Goal: Information Seeking & Learning: Check status

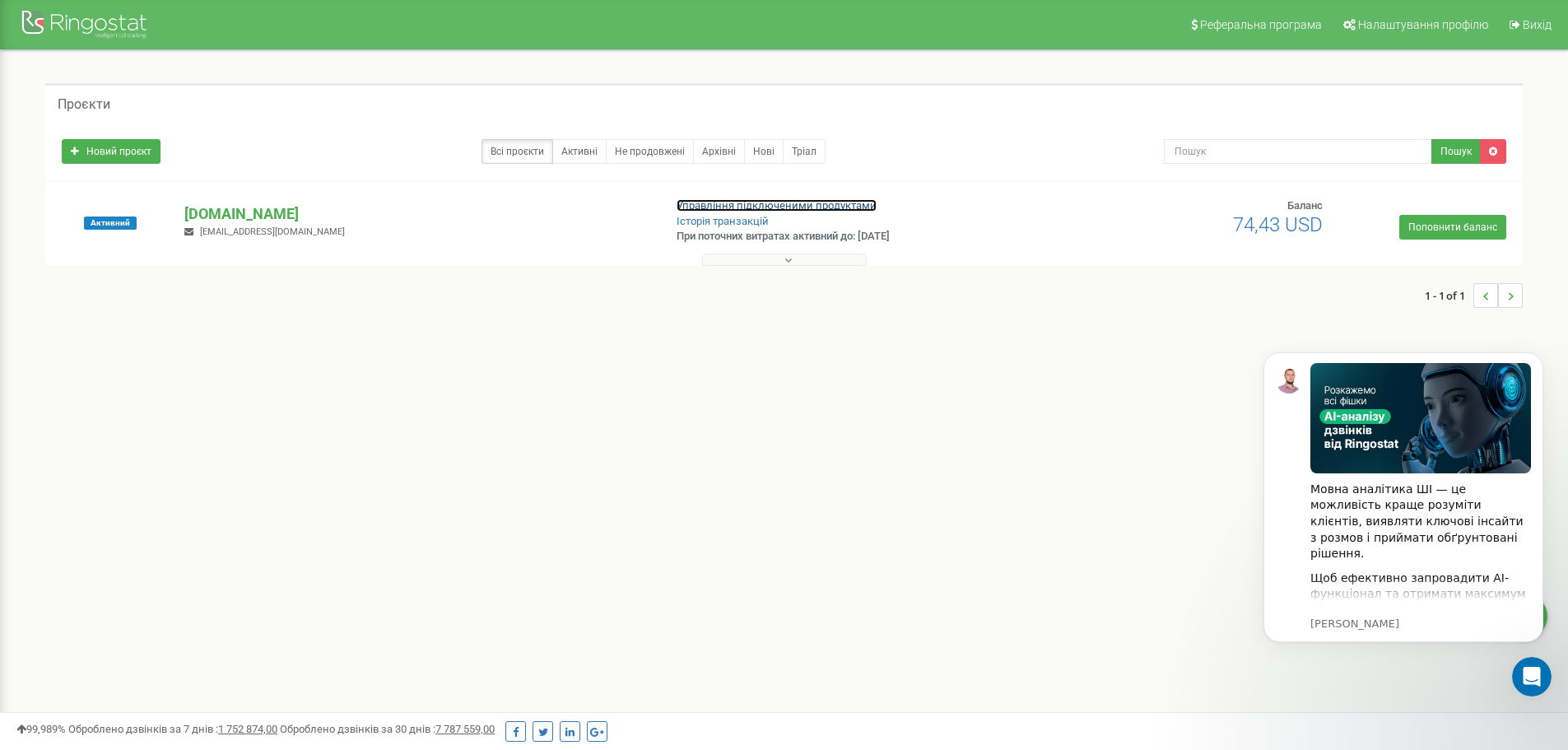
click at [809, 206] on link "Управління підключеними продуктами" at bounding box center [776, 205] width 200 height 13
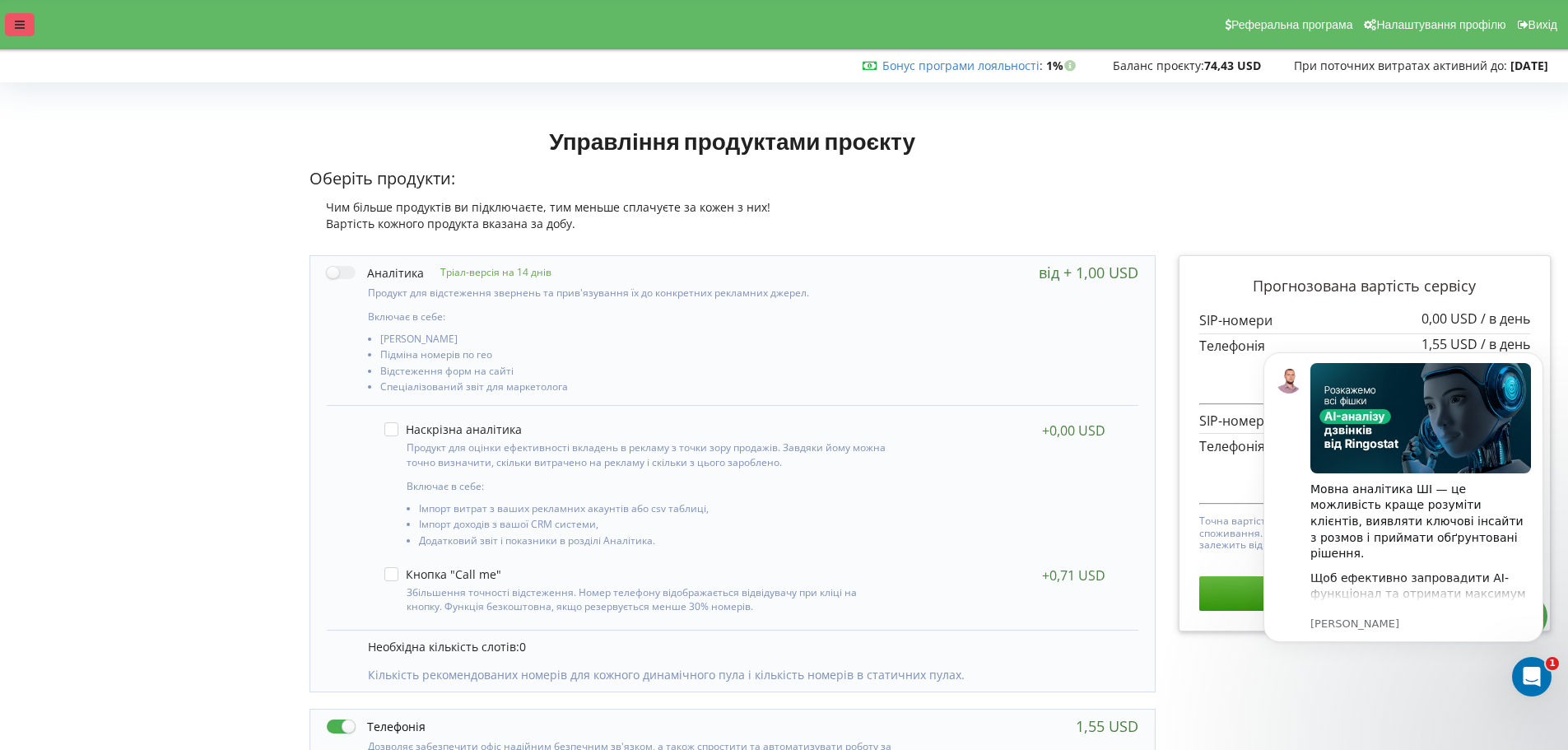
click at [23, 26] on icon at bounding box center [19, 24] width 10 height 12
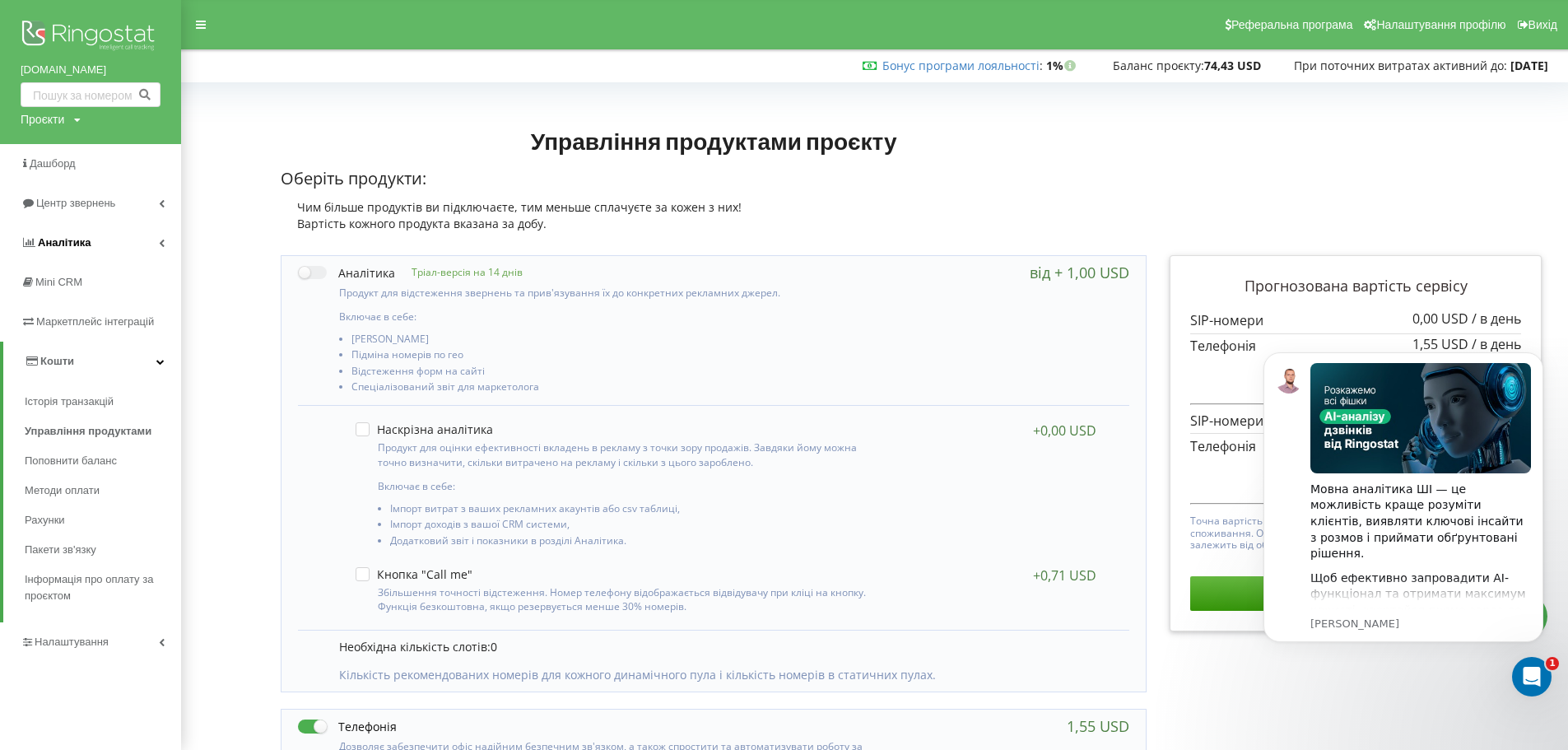
click at [80, 240] on span "Аналiтика" at bounding box center [64, 242] width 52 height 13
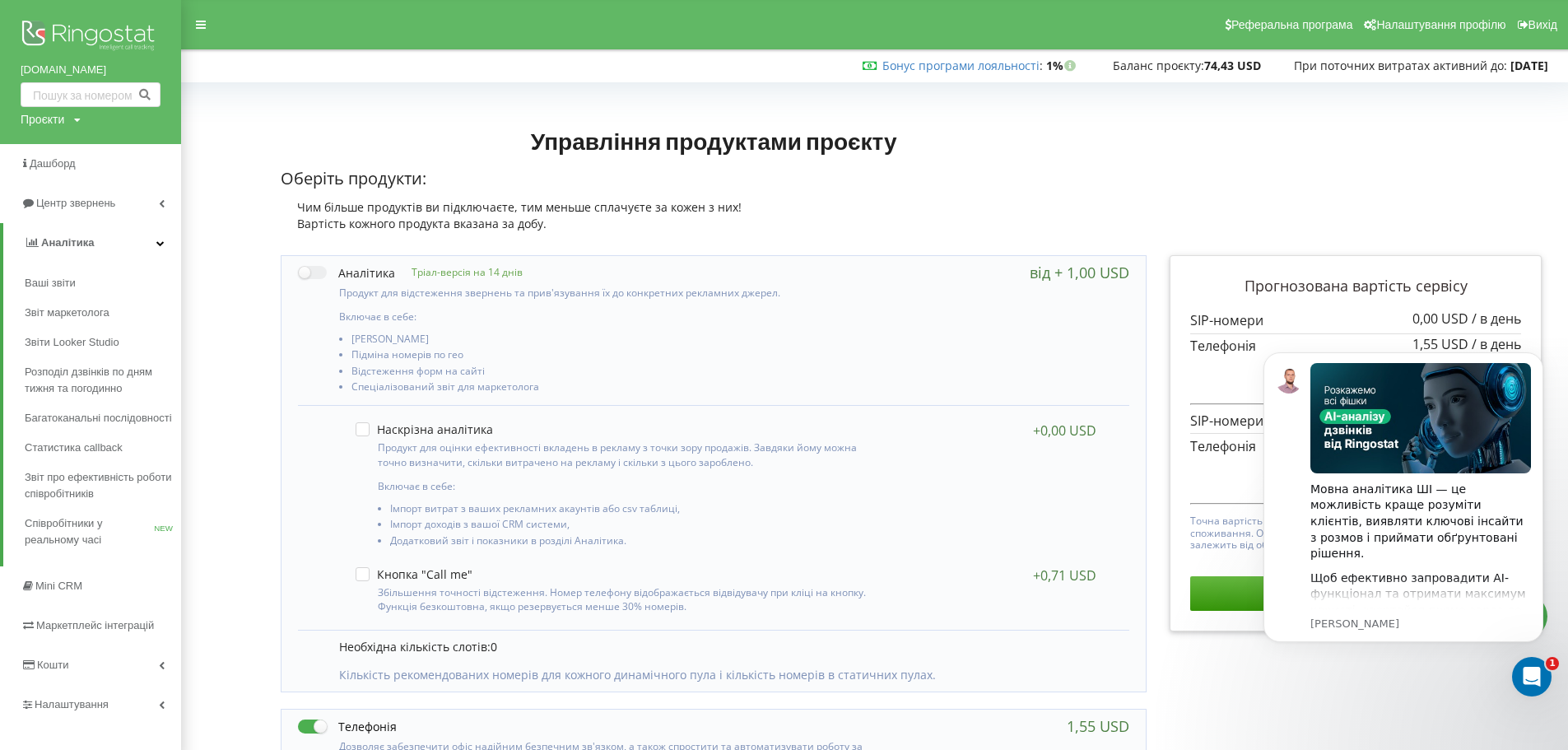
click at [51, 118] on div "Проєкти" at bounding box center [43, 119] width 43 height 16
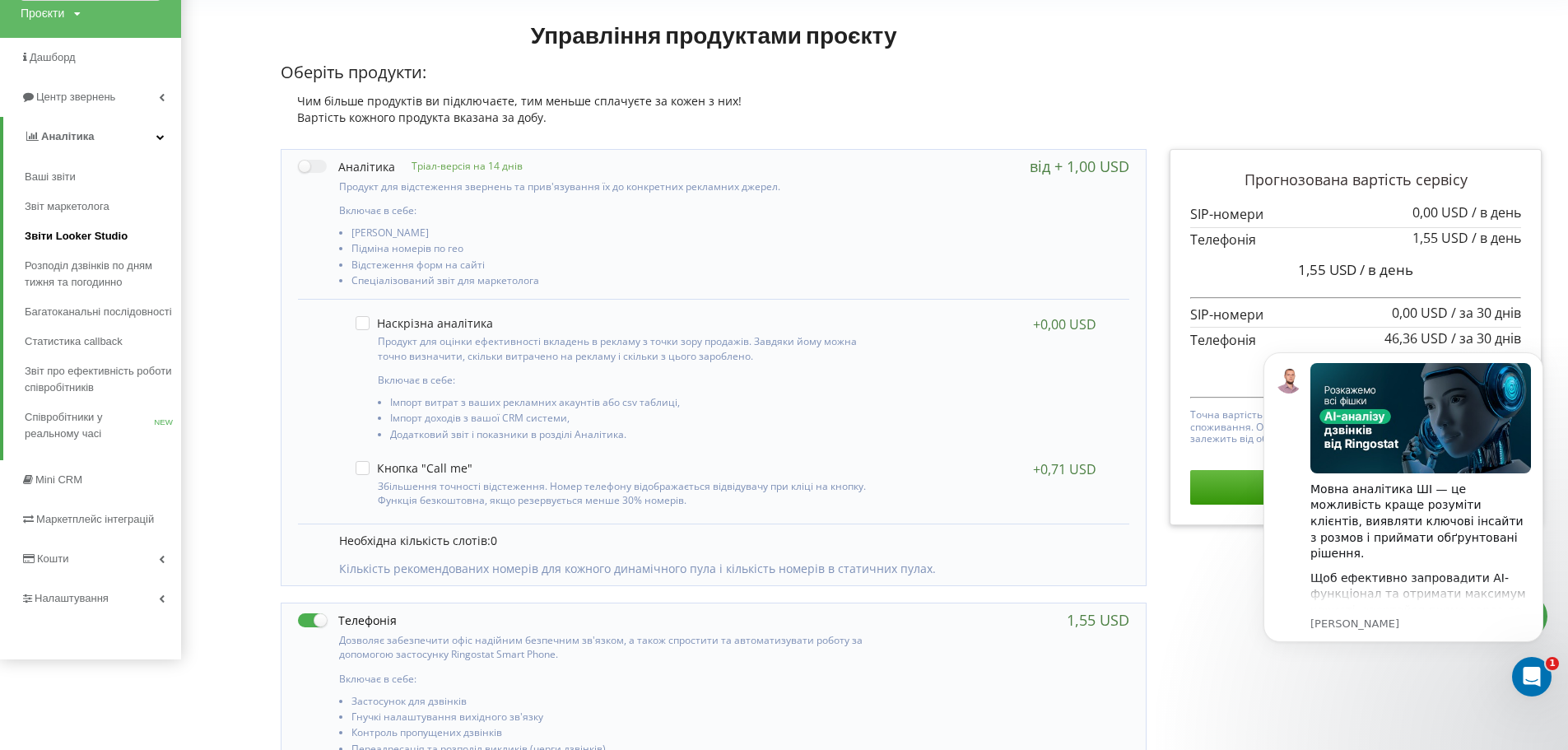
scroll to position [165, 0]
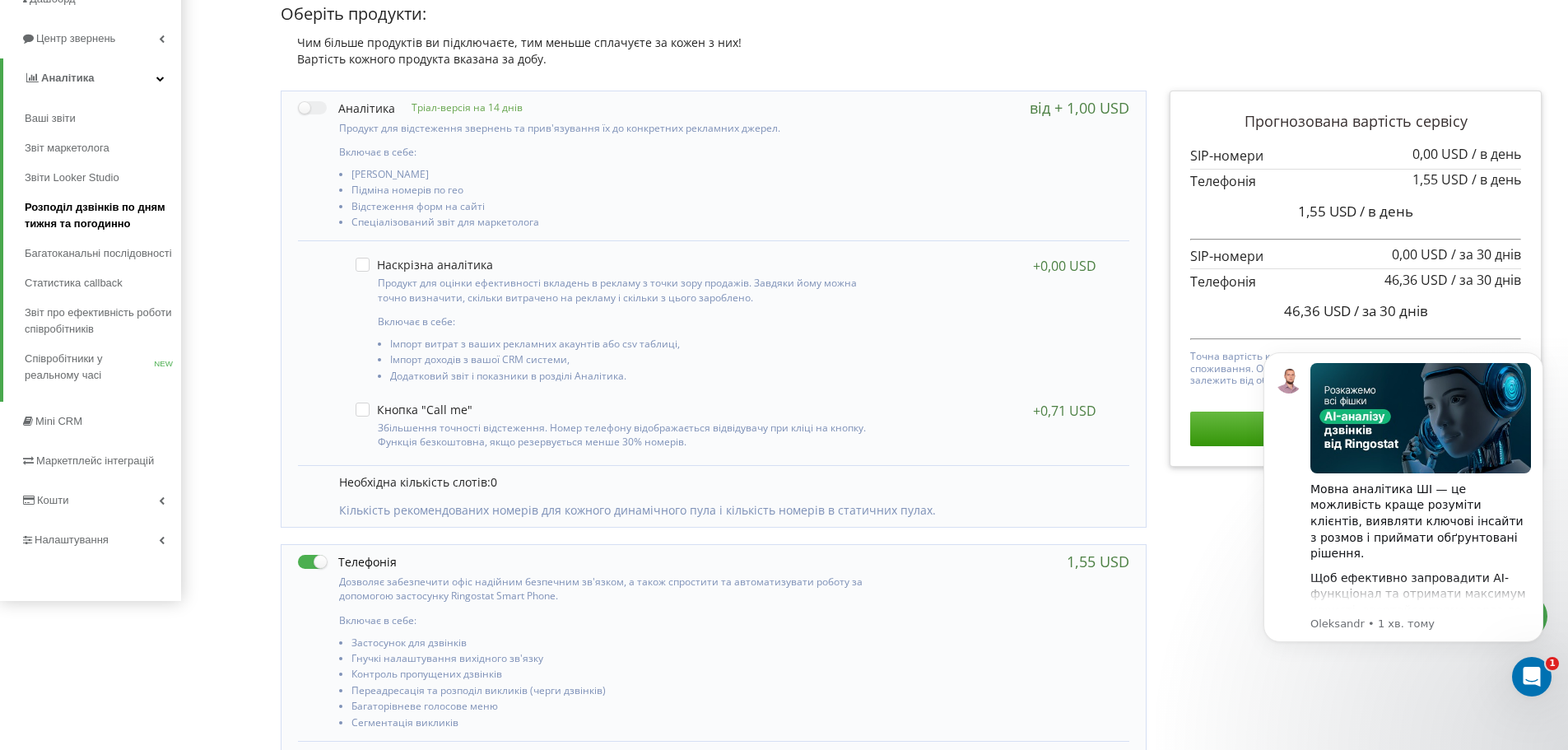
click at [90, 214] on span "Розподіл дзвінків по дням тижня та погодинно" at bounding box center [99, 215] width 148 height 33
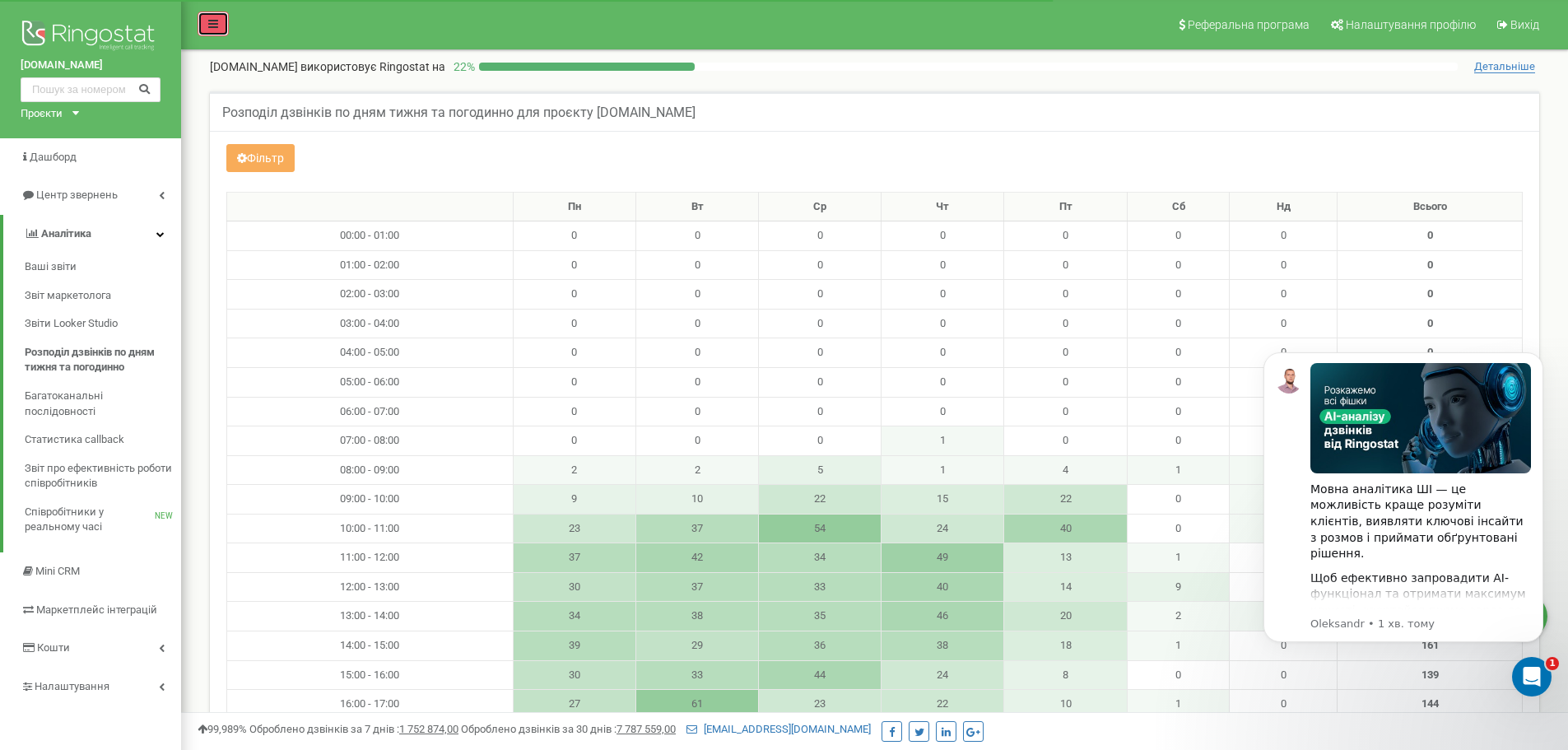
click at [213, 23] on icon at bounding box center [213, 24] width 10 height 12
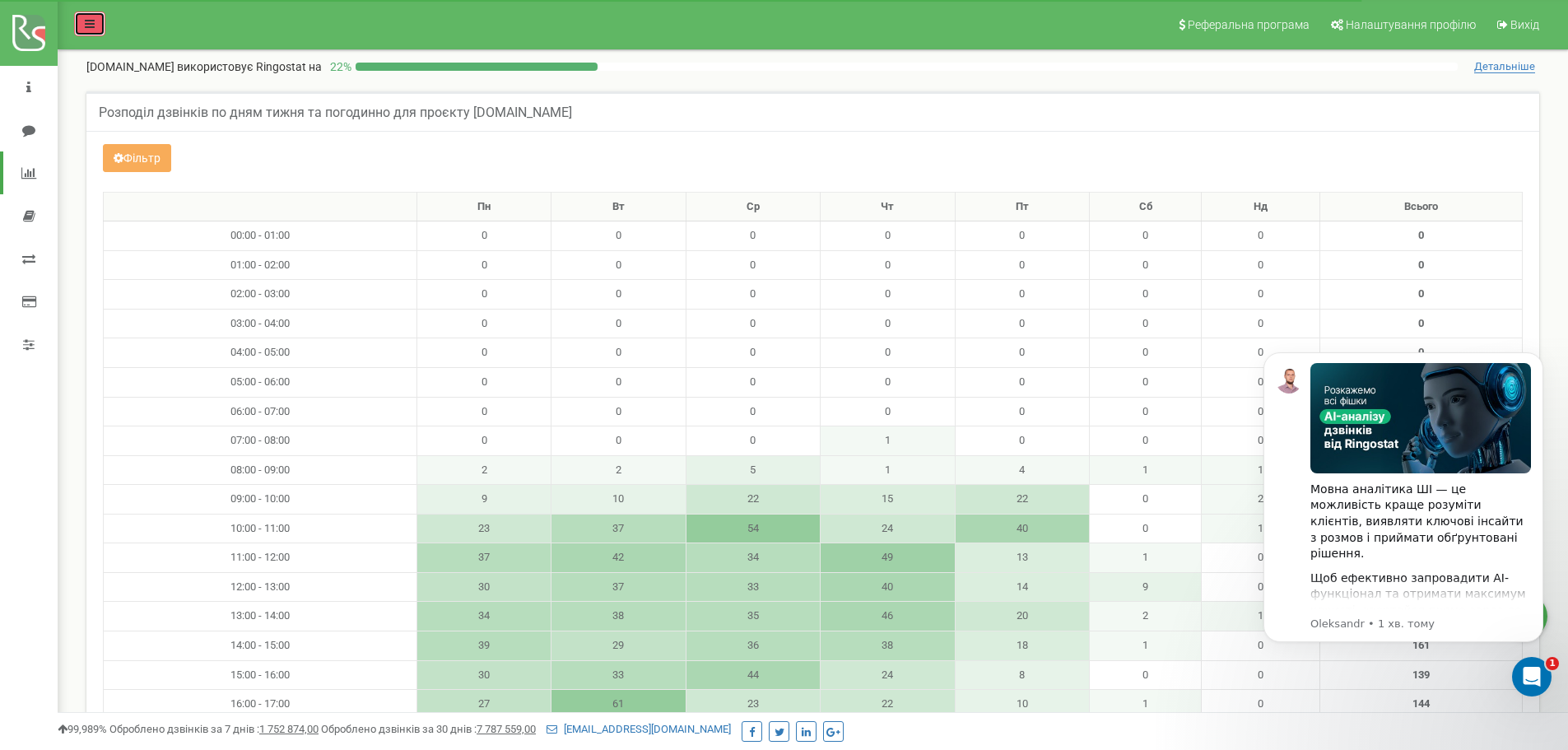
click at [89, 21] on icon at bounding box center [90, 24] width 10 height 12
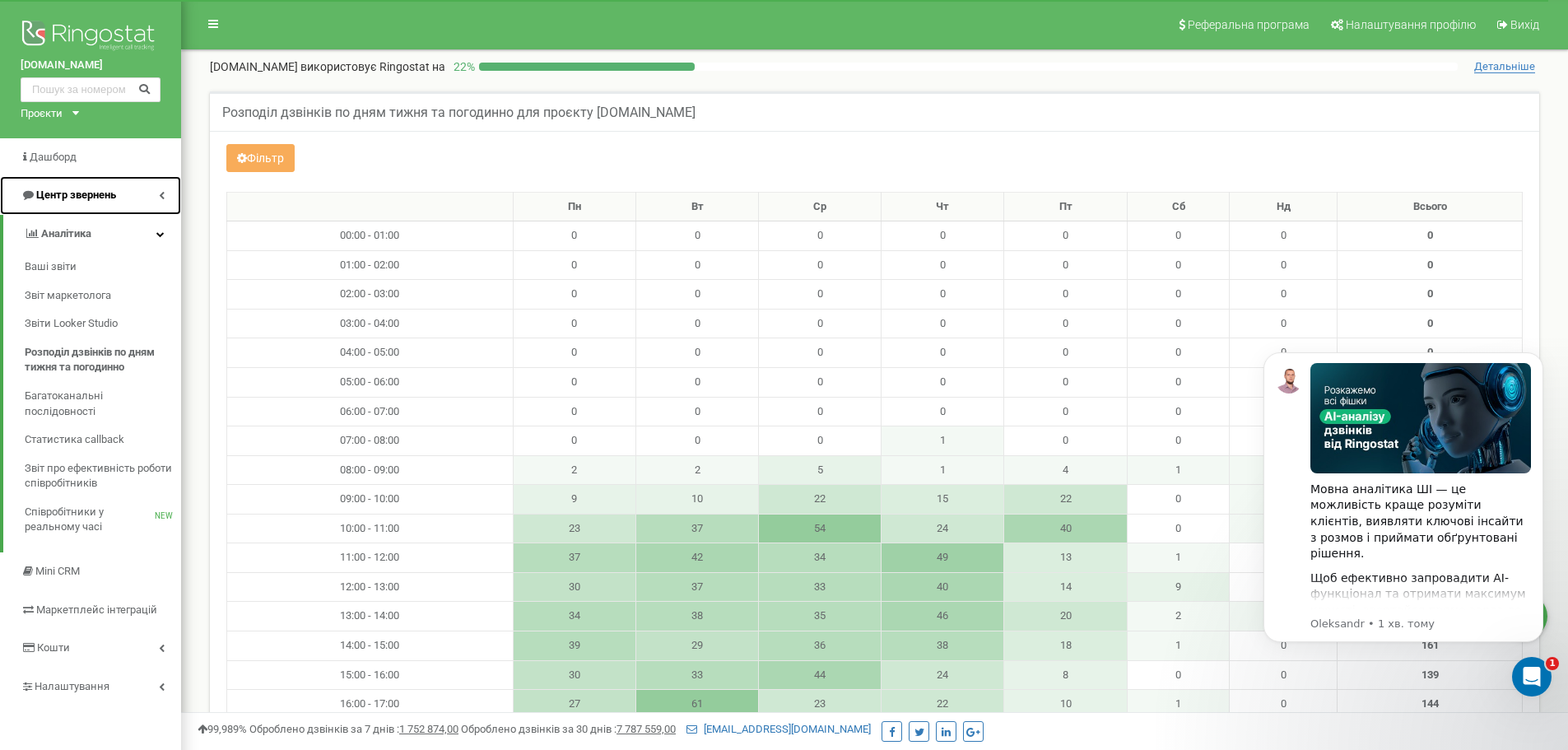
click at [116, 194] on span "Центр звернень" at bounding box center [76, 195] width 80 height 13
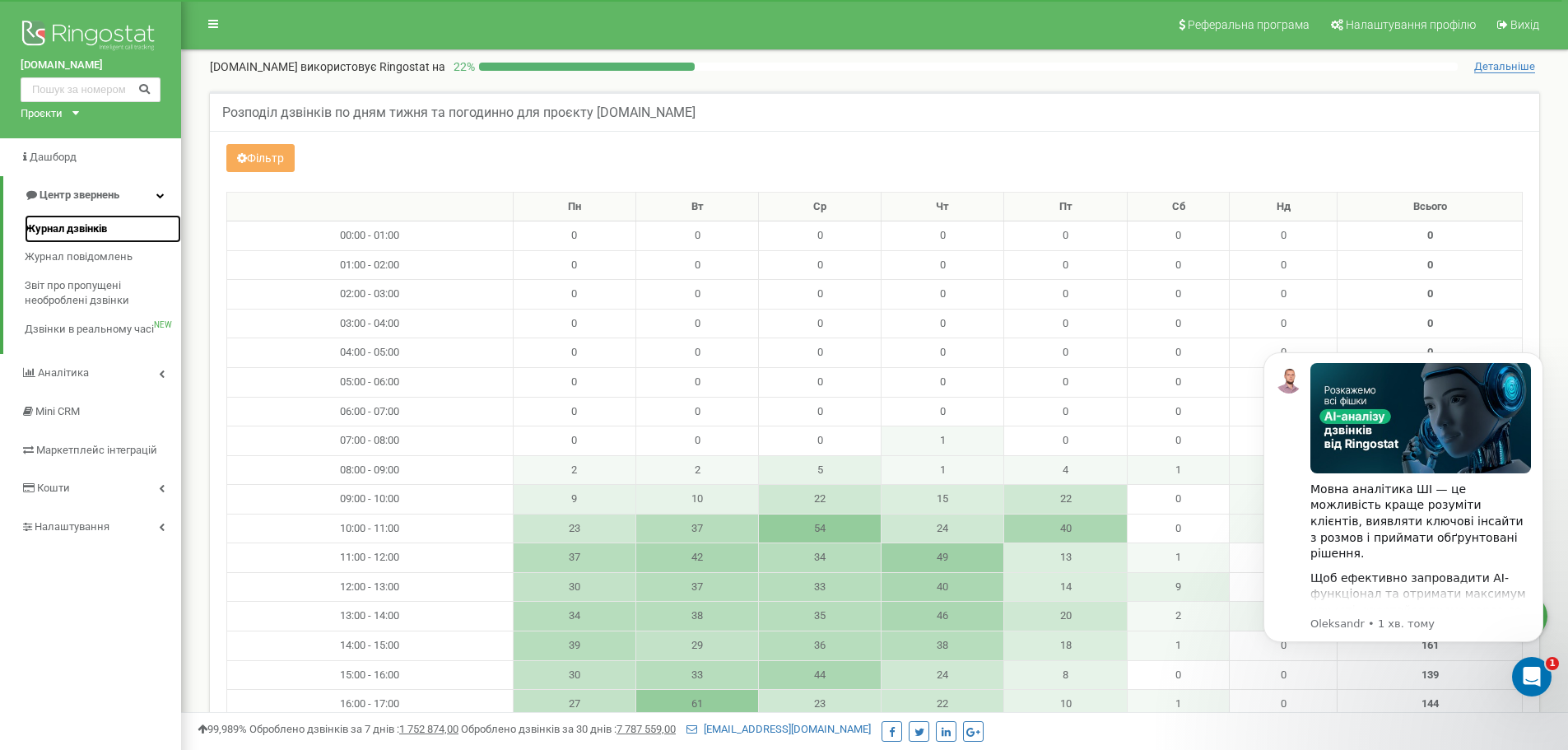
click at [98, 229] on span "Журнал дзвінків" at bounding box center [65, 229] width 82 height 15
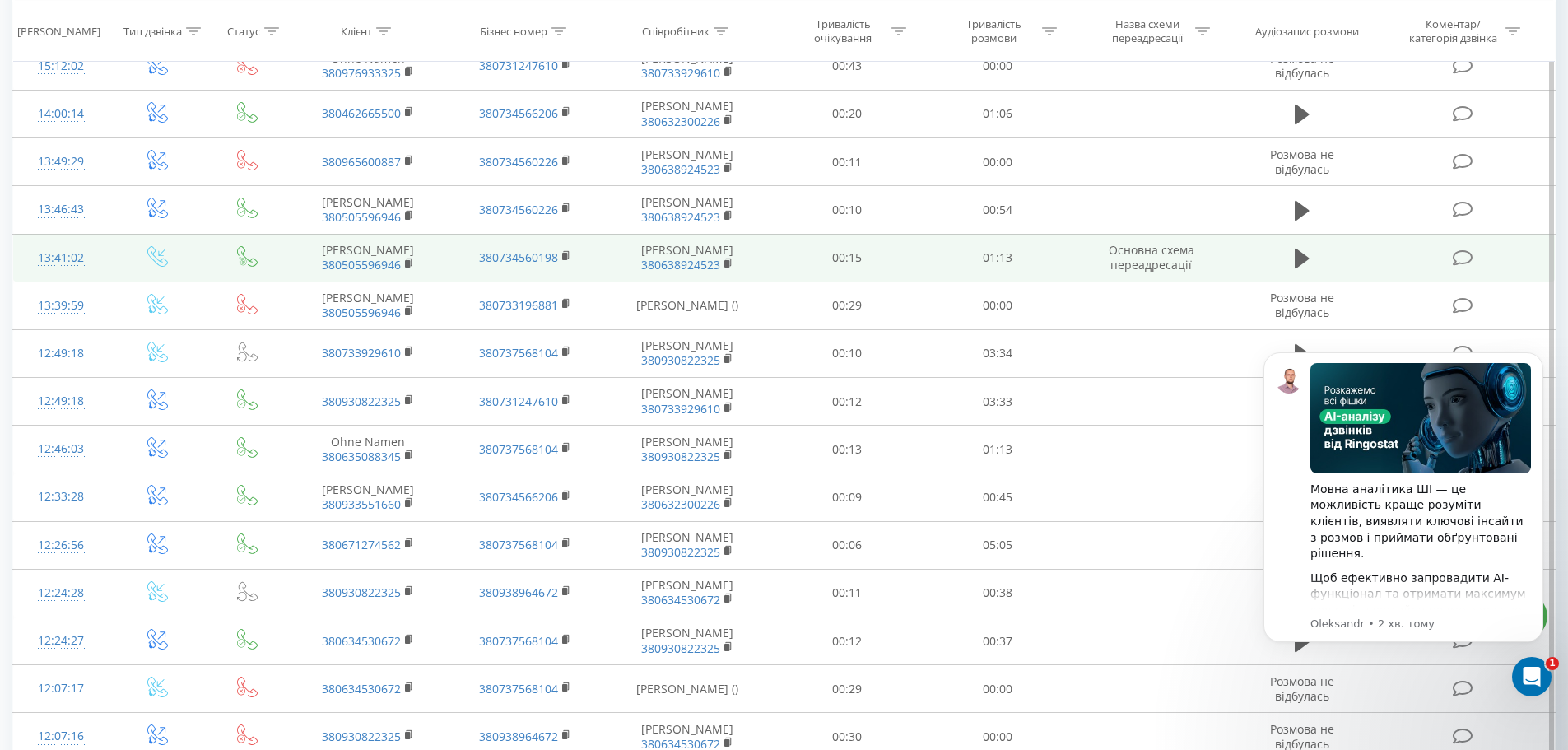
scroll to position [329, 0]
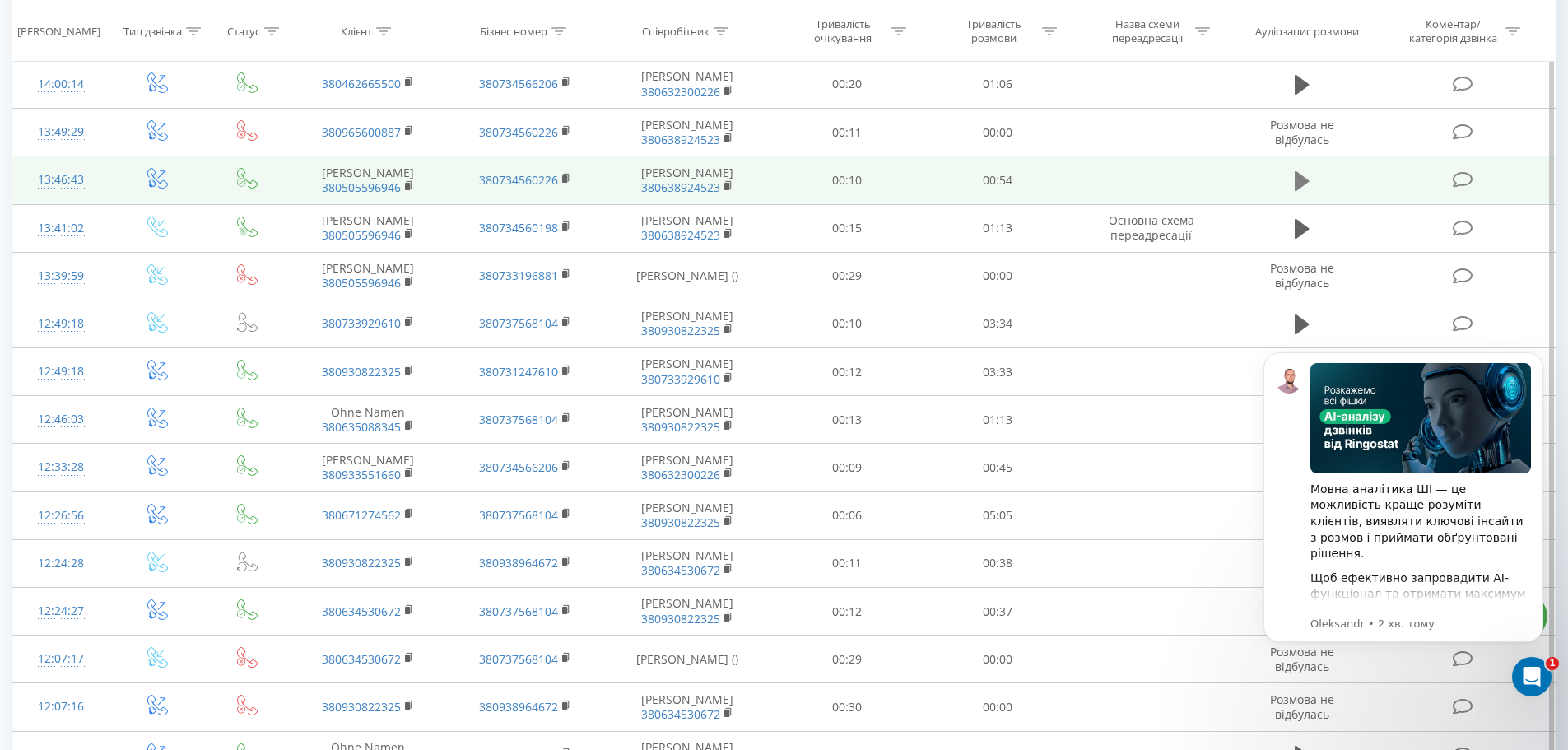
click at [1306, 193] on icon at bounding box center [1302, 181] width 14 height 23
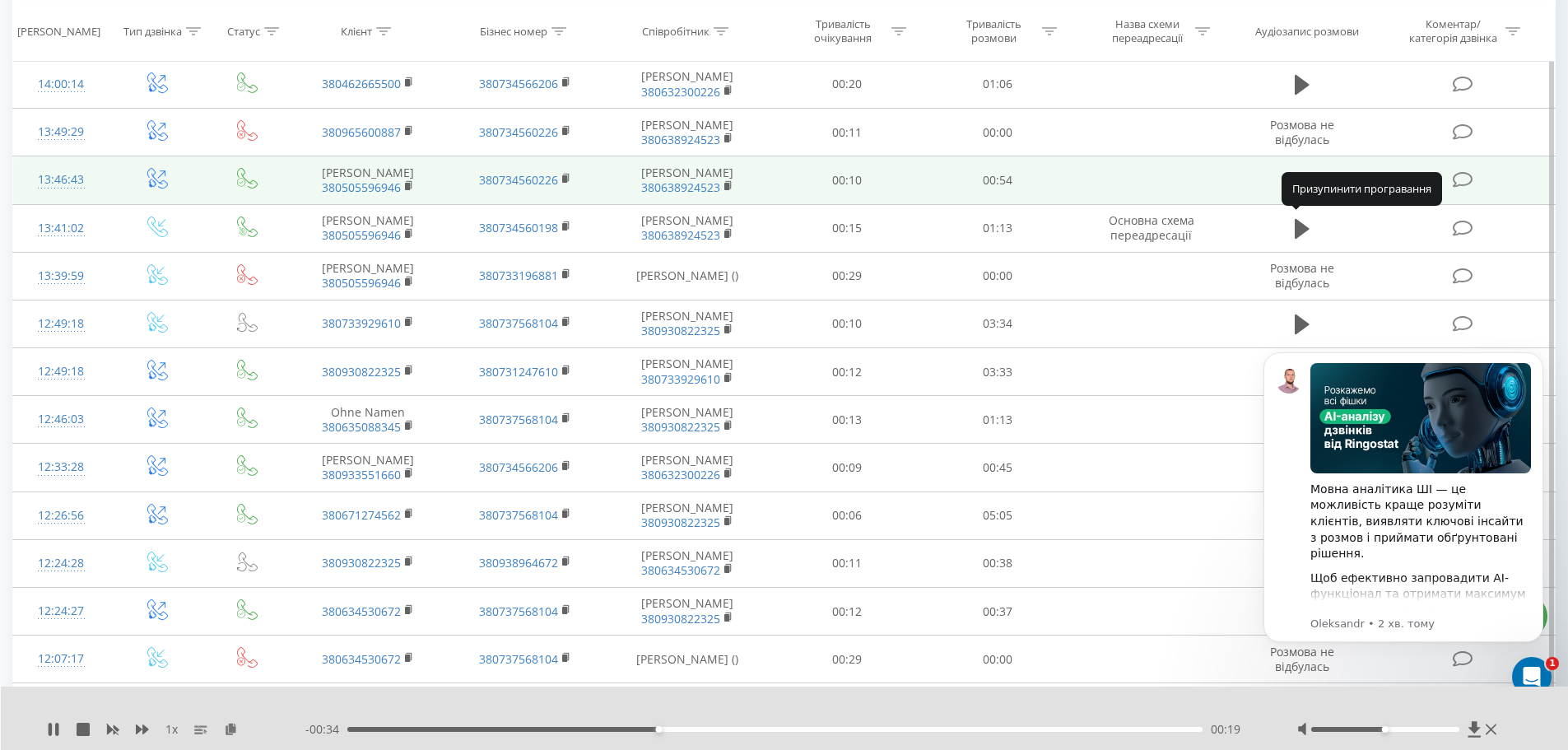
click at [1299, 190] on icon at bounding box center [1297, 181] width 5 height 18
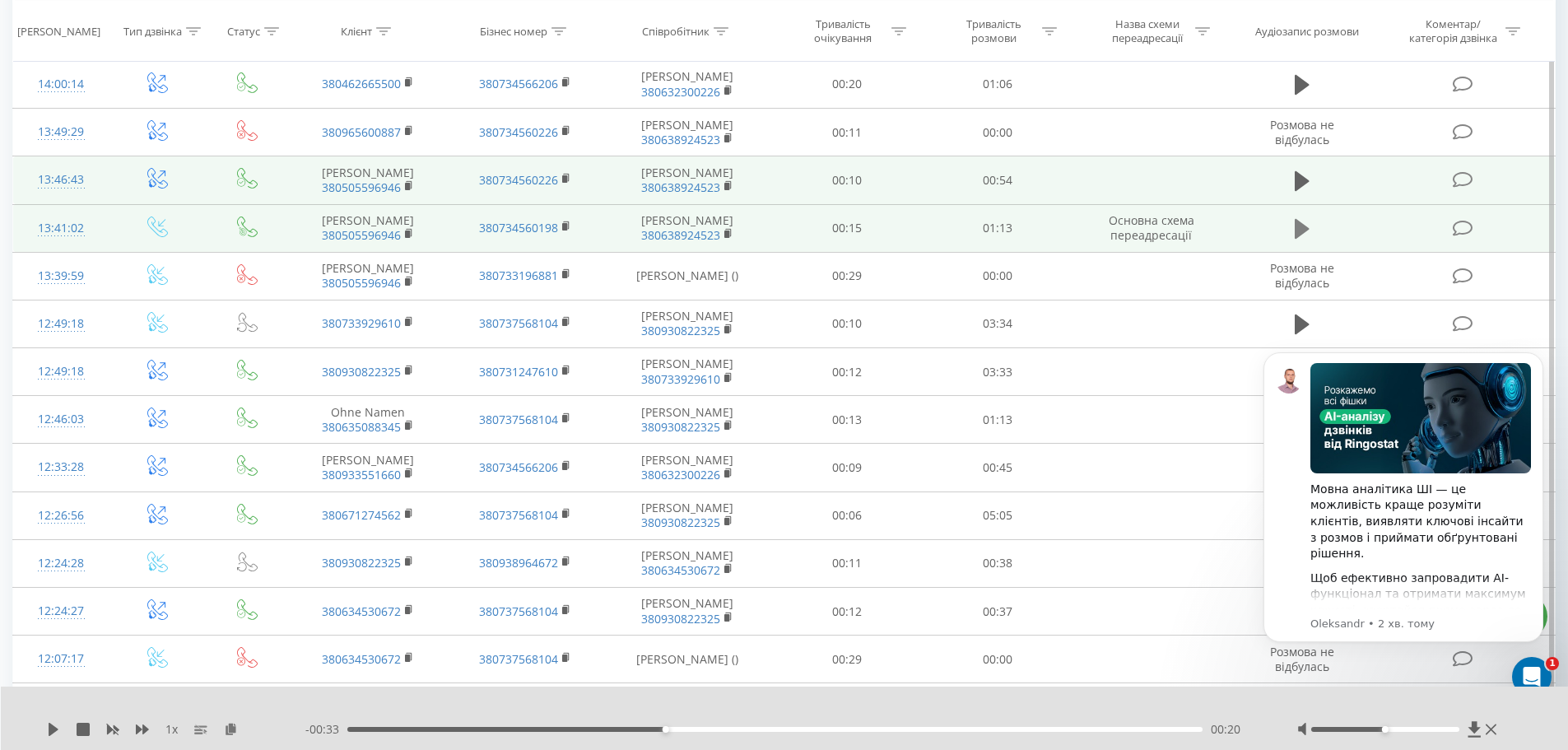
click at [1300, 239] on icon at bounding box center [1302, 229] width 14 height 20
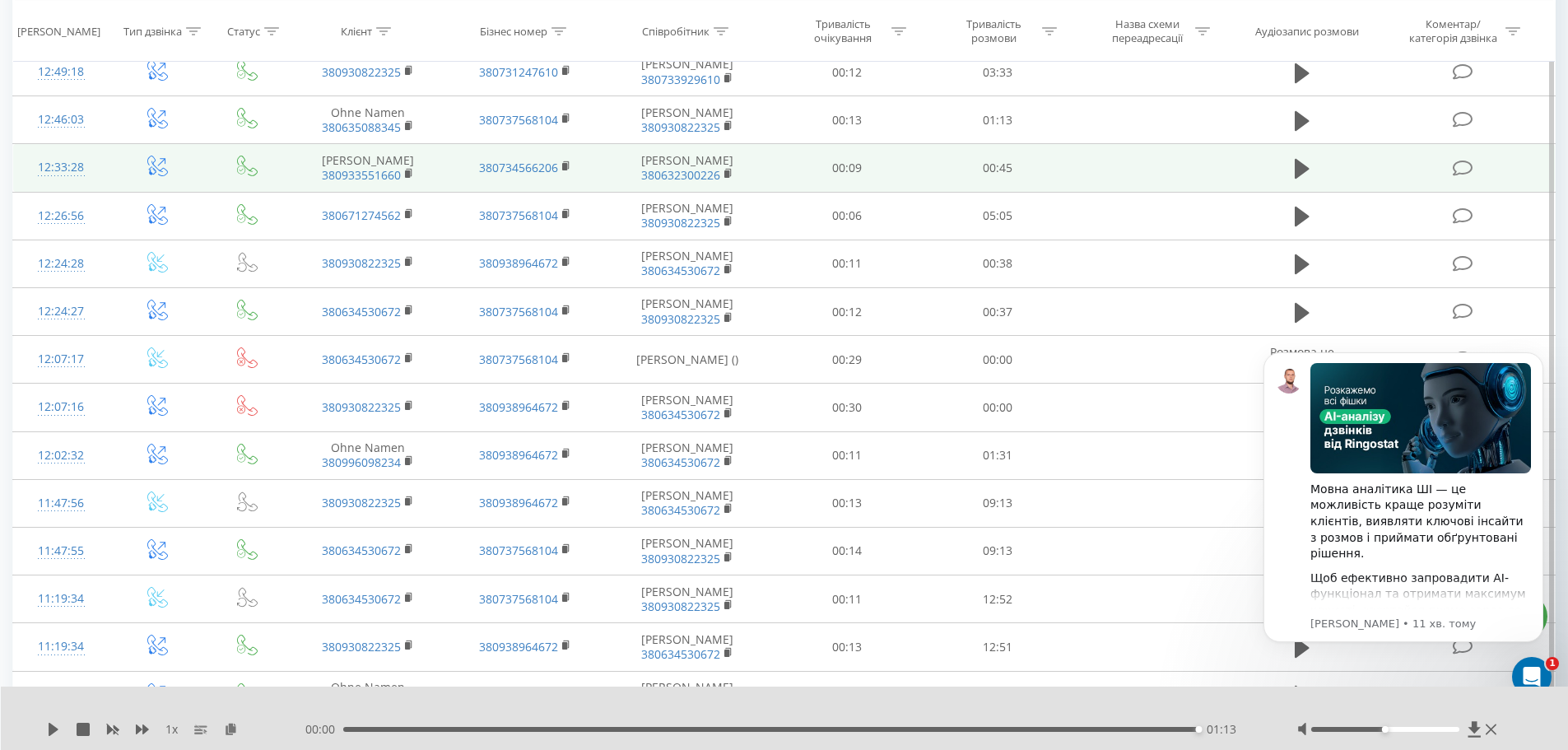
scroll to position [659, 0]
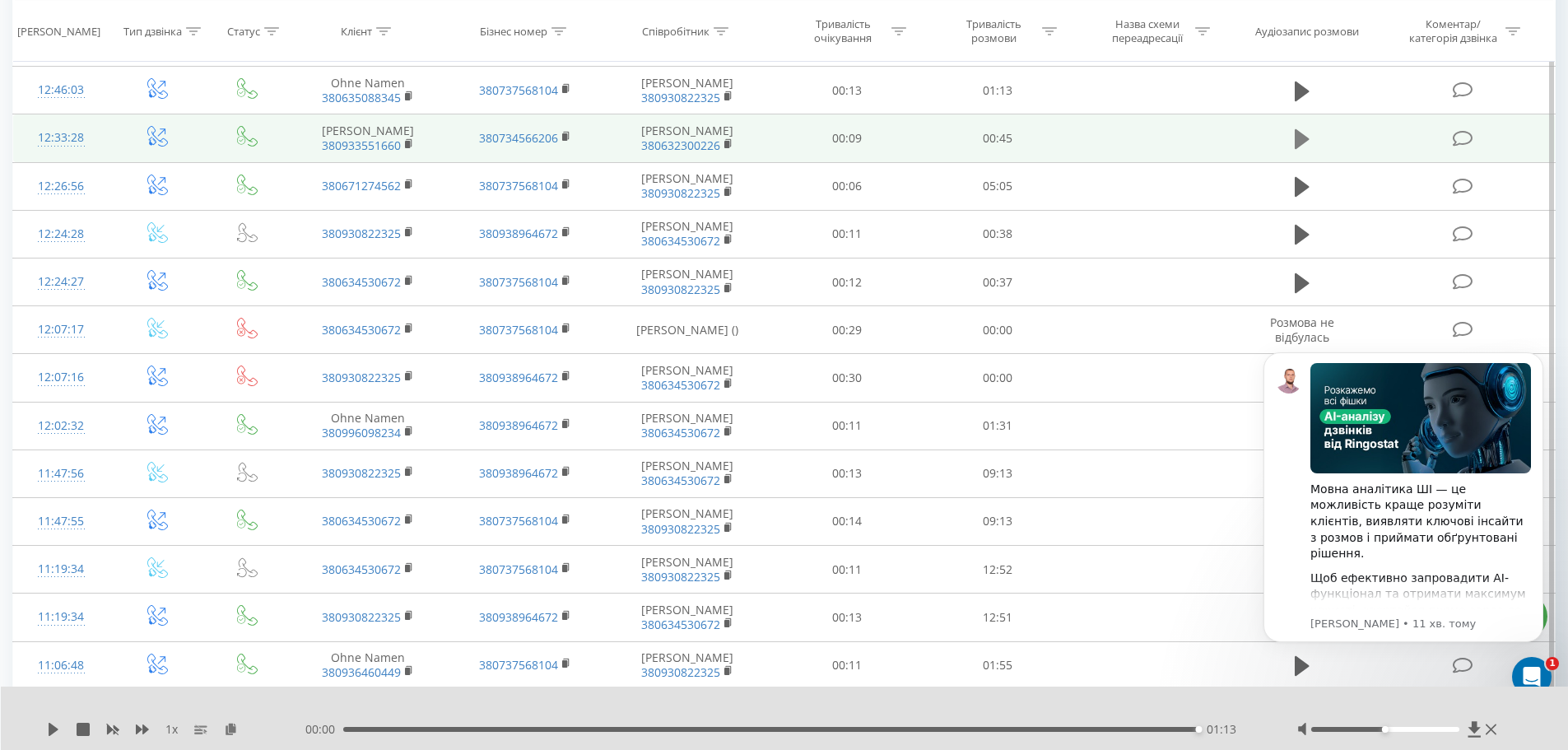
click at [1299, 149] on icon at bounding box center [1302, 139] width 14 height 20
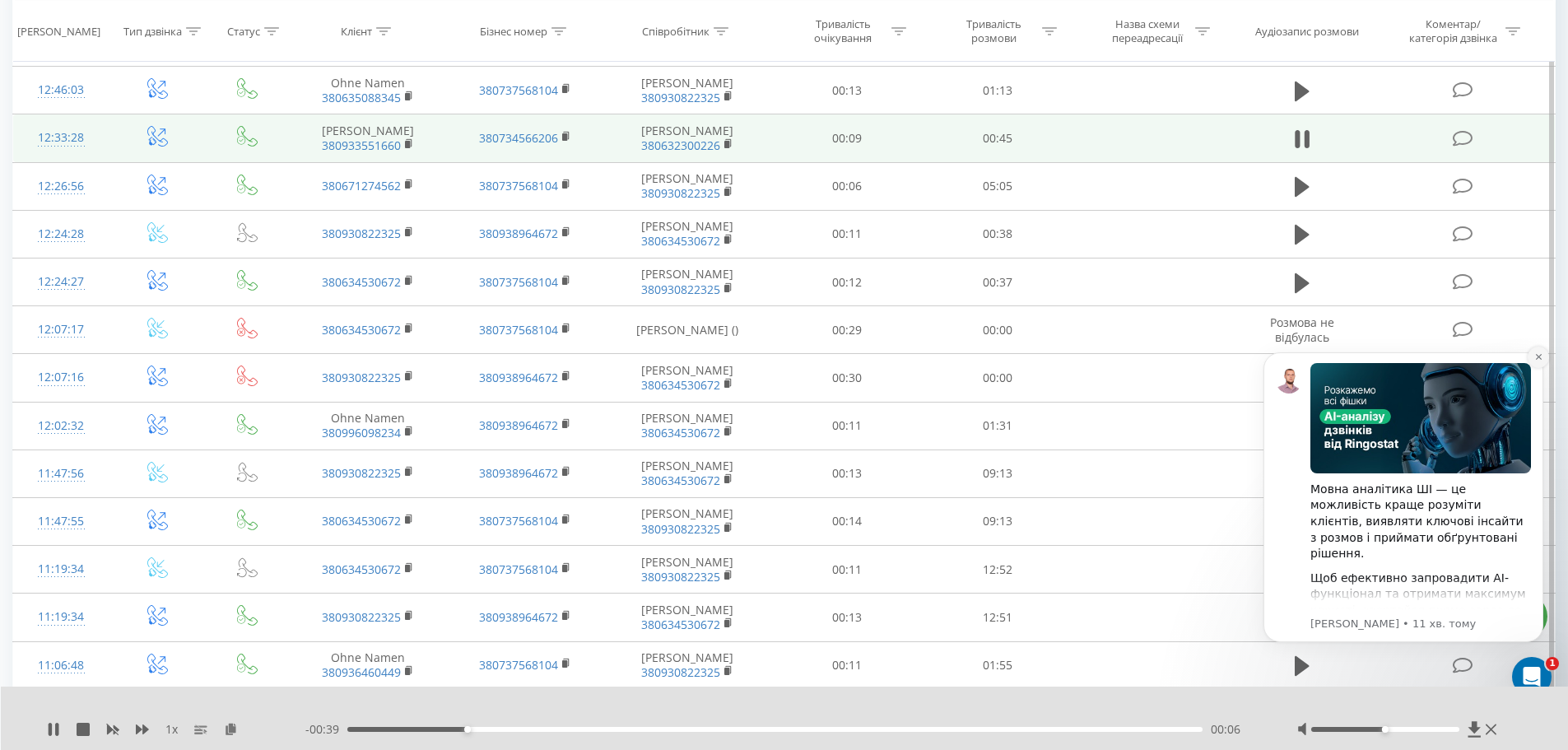
click at [1531, 356] on button "Dismiss notification" at bounding box center [1538, 357] width 22 height 22
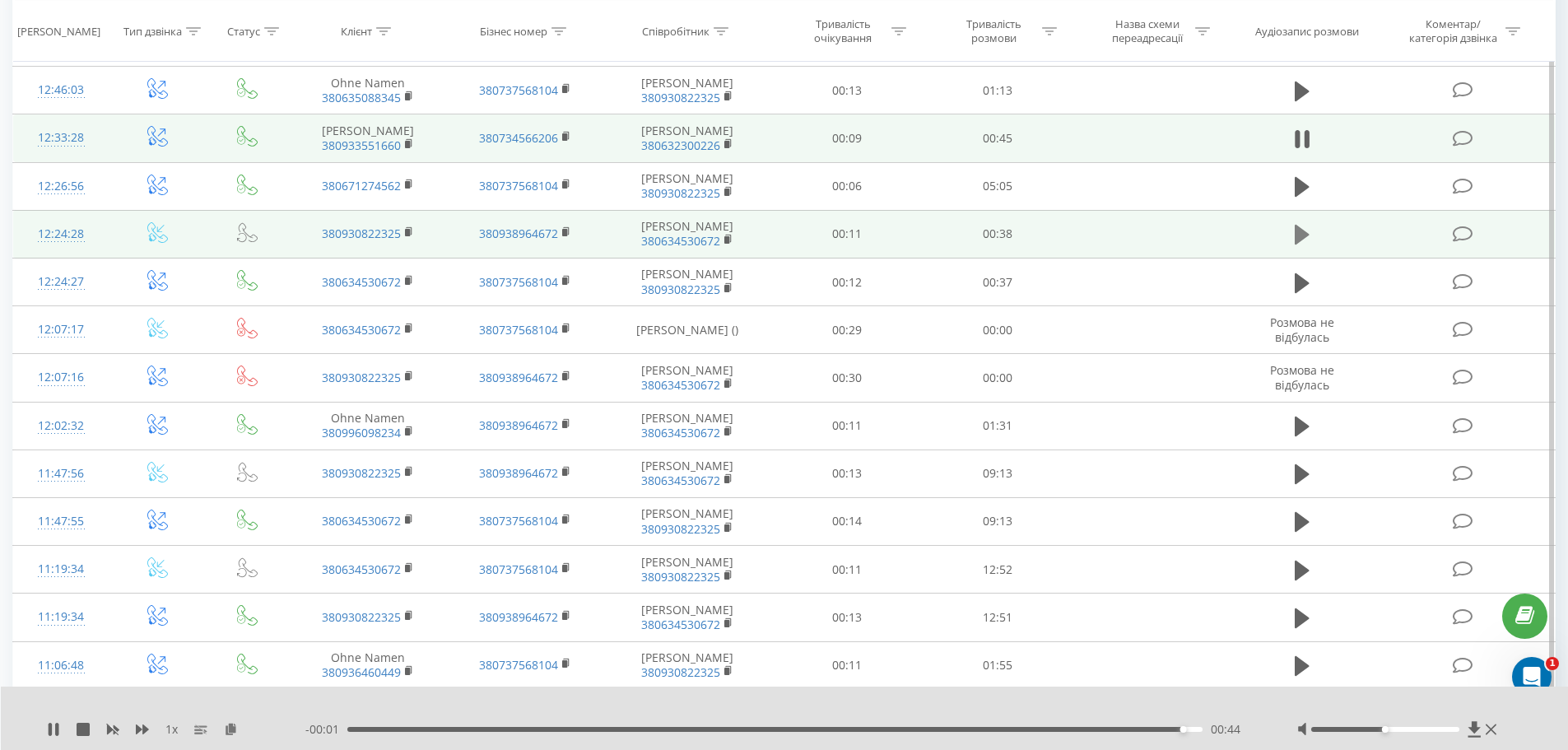
click at [1295, 246] on icon at bounding box center [1302, 234] width 14 height 23
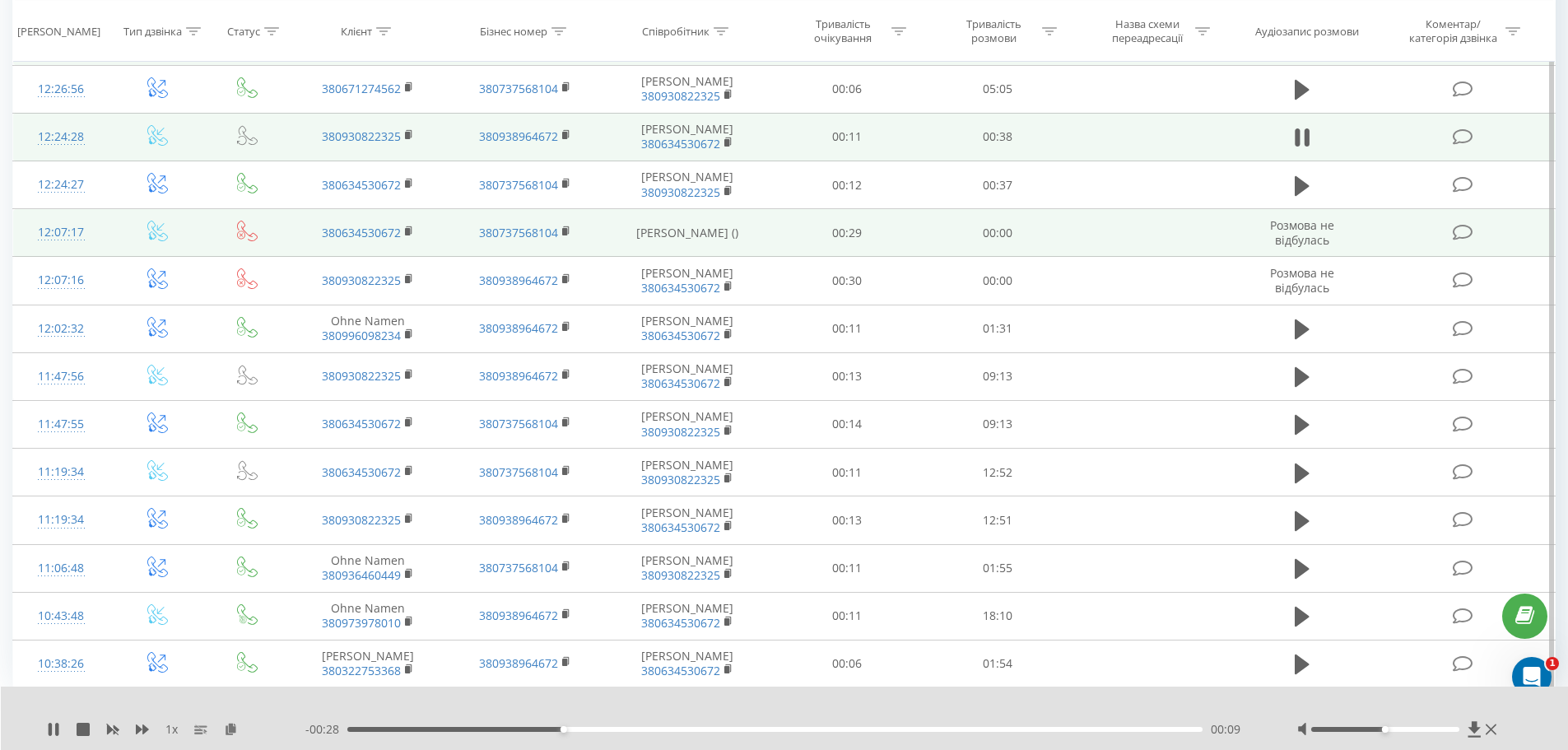
scroll to position [823, 0]
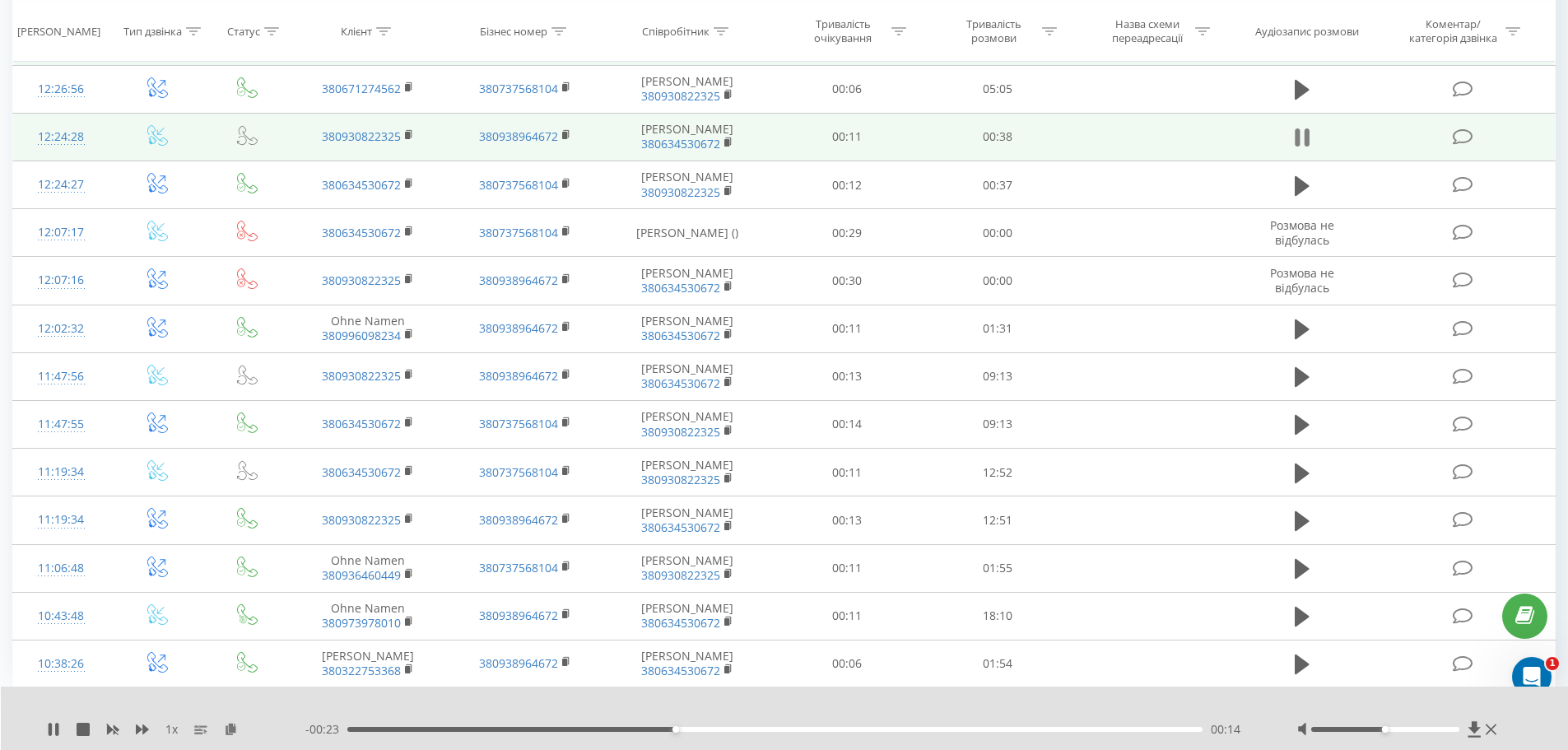
click at [1300, 149] on icon at bounding box center [1302, 137] width 14 height 23
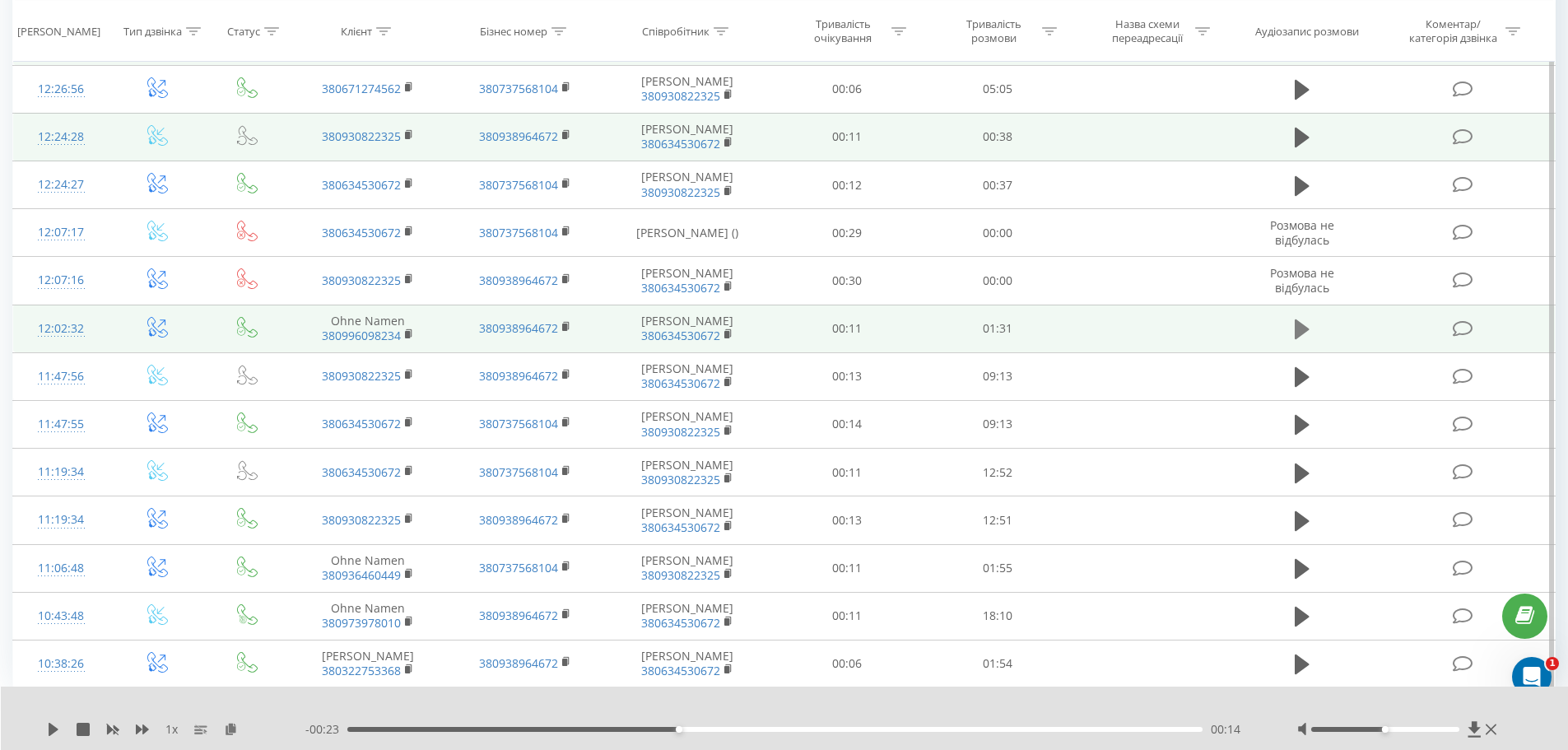
click at [1303, 339] on icon at bounding box center [1302, 329] width 14 height 20
click at [1303, 341] on icon at bounding box center [1302, 328] width 14 height 23
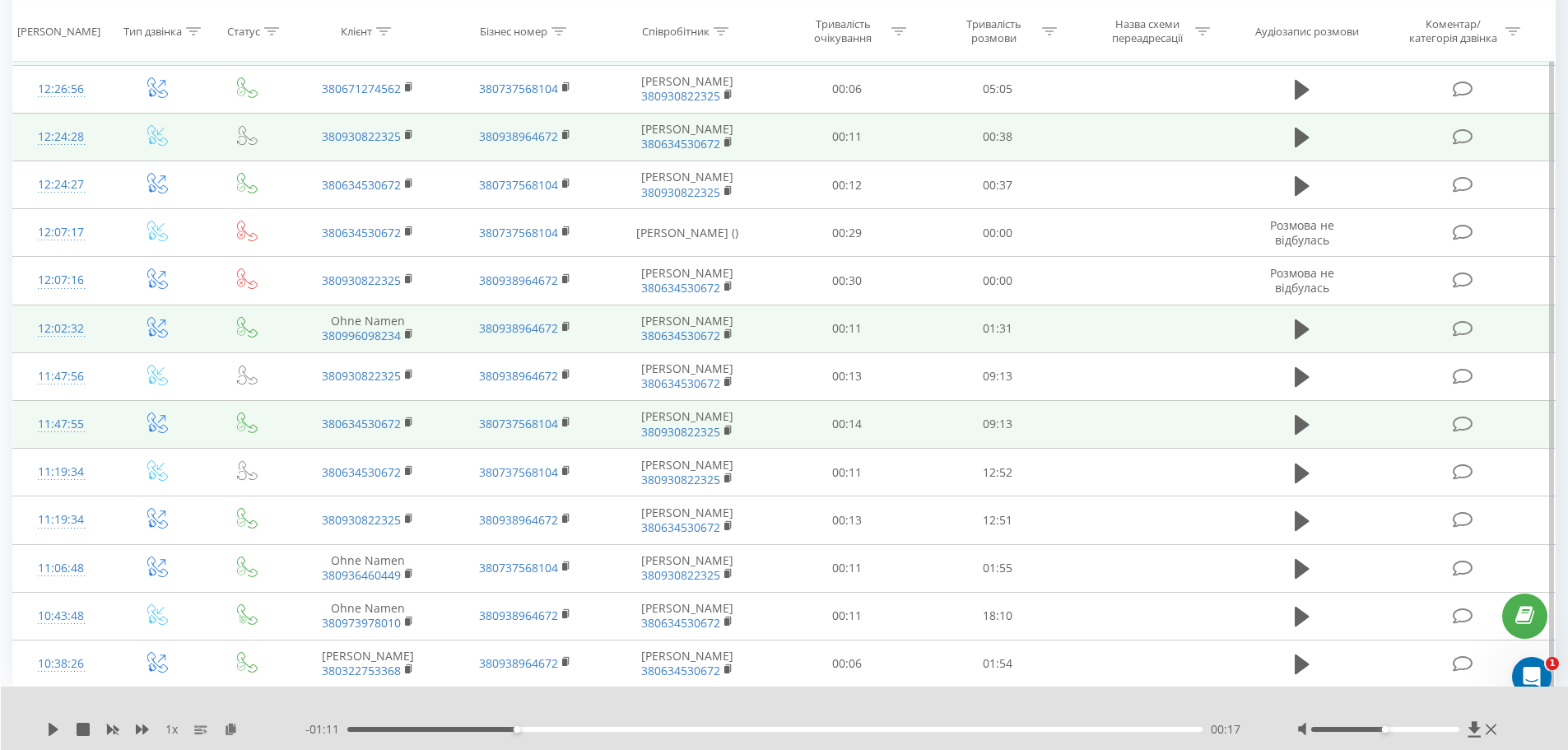
scroll to position [906, 0]
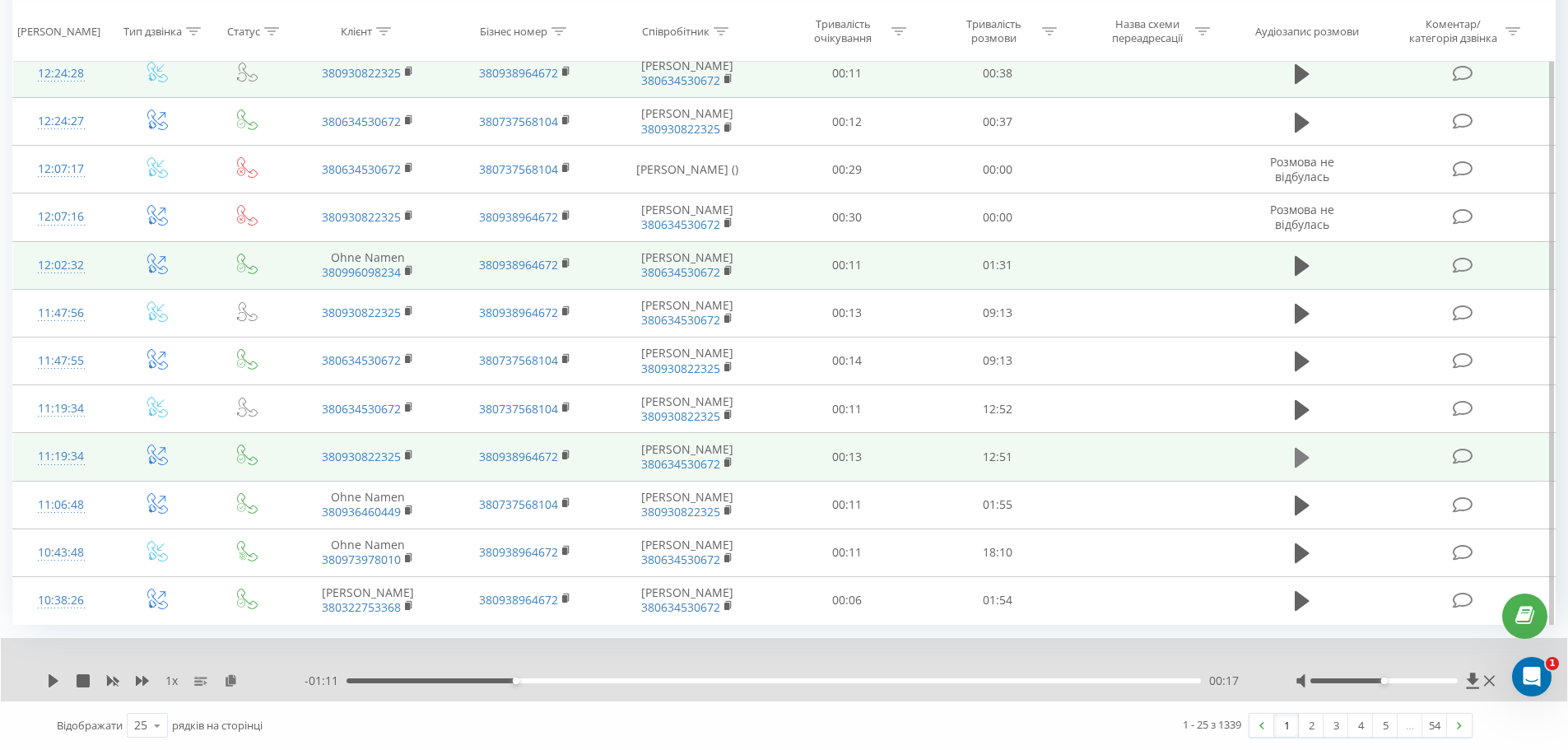
click at [1304, 468] on icon at bounding box center [1302, 458] width 14 height 20
click at [1306, 467] on icon at bounding box center [1306, 458] width 5 height 18
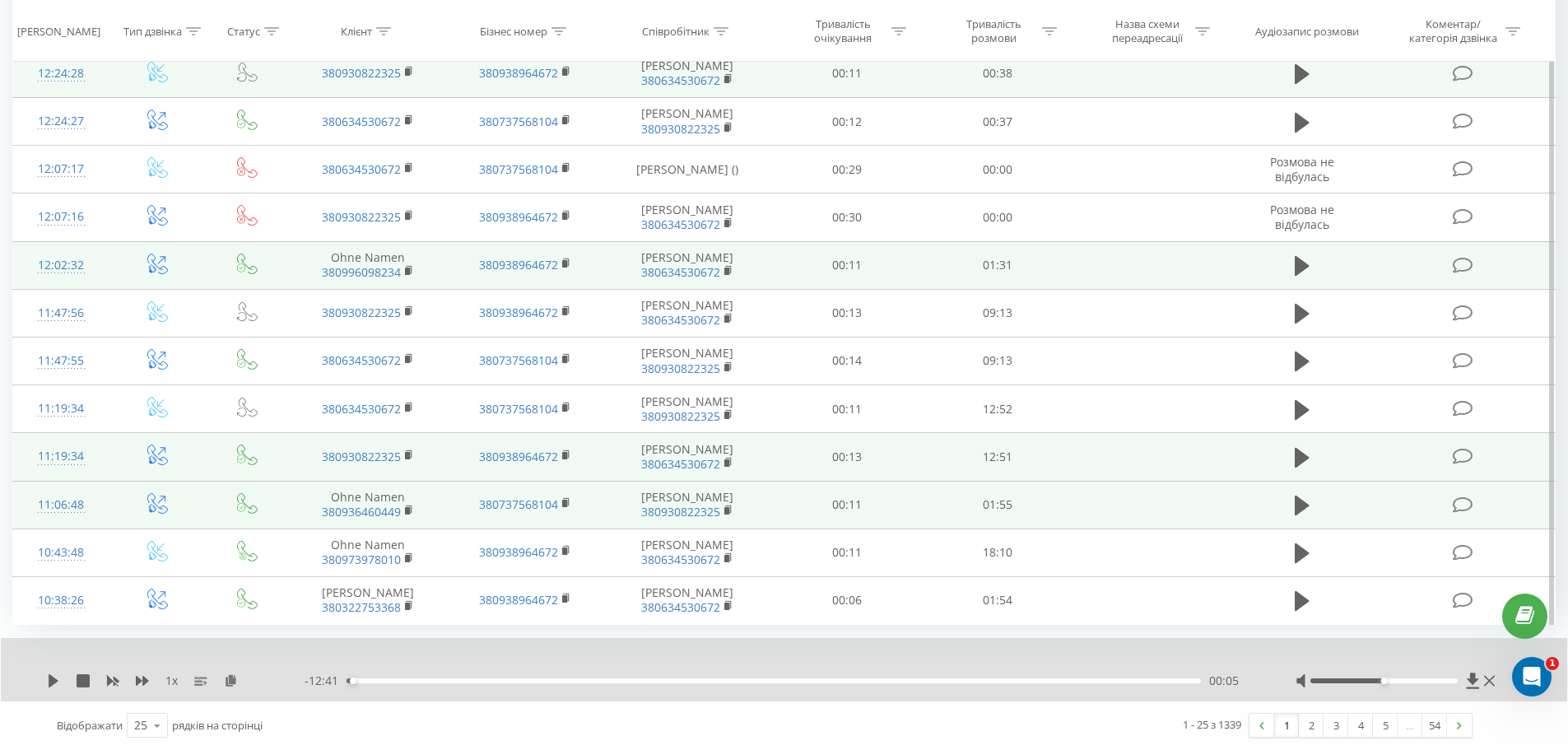
scroll to position [1010, 0]
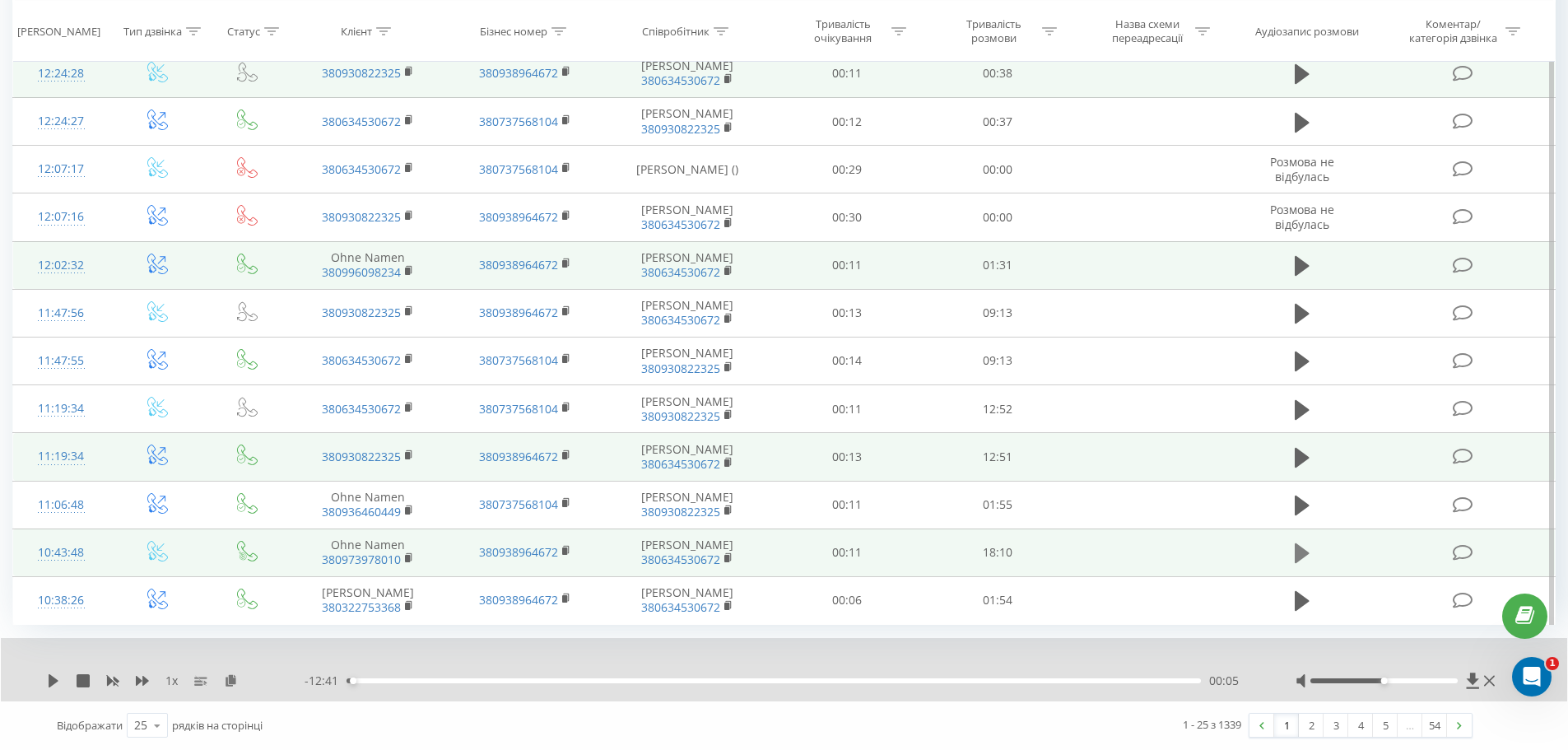
click at [1299, 544] on icon at bounding box center [1302, 554] width 14 height 20
drag, startPoint x: 1384, startPoint y: 681, endPoint x: 1432, endPoint y: 682, distance: 48.0
click at [1432, 682] on div at bounding box center [1384, 680] width 147 height 5
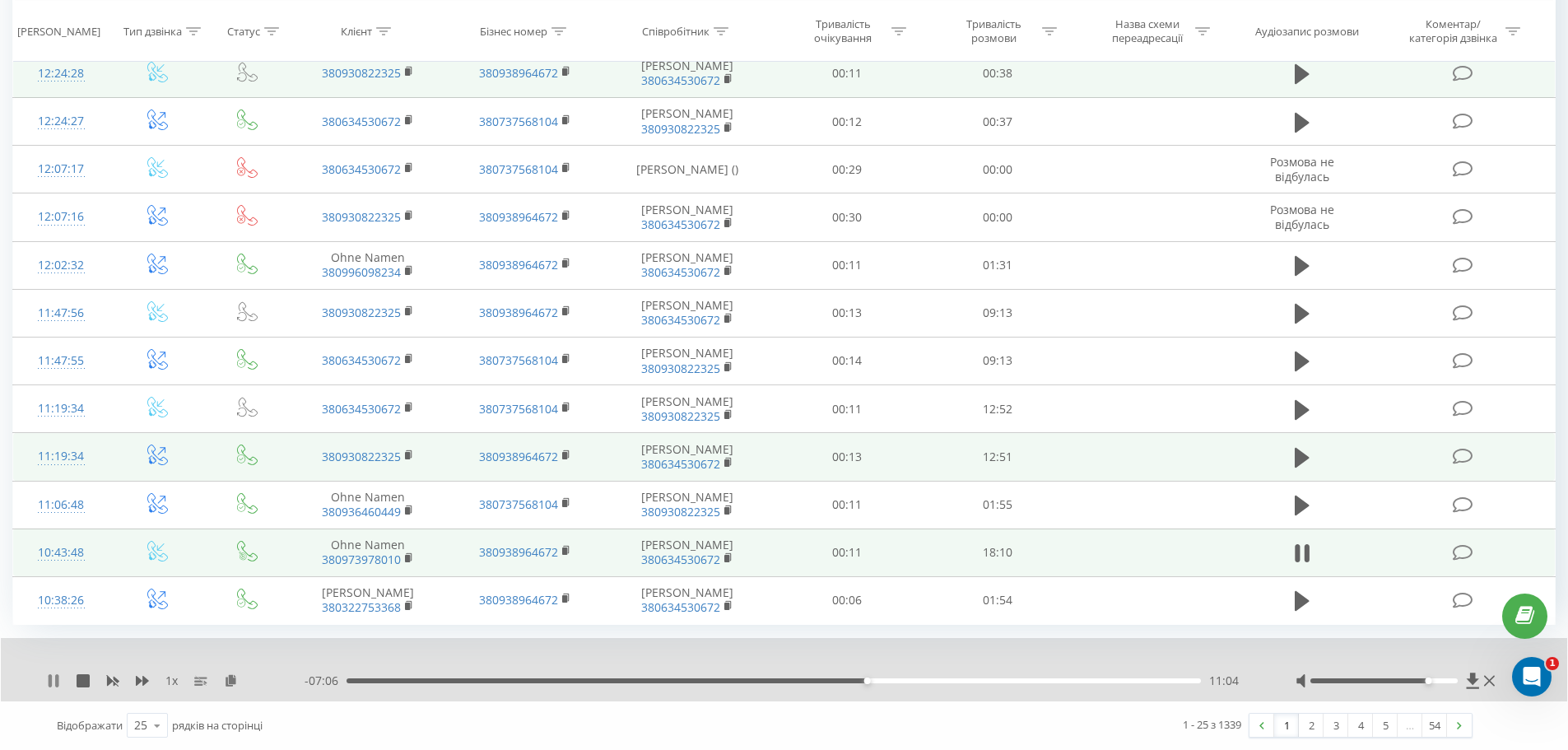
click at [52, 682] on icon at bounding box center [51, 680] width 4 height 14
click at [55, 680] on icon at bounding box center [53, 680] width 10 height 14
click at [171, 682] on span "1 x" at bounding box center [172, 681] width 13 height 16
click at [165, 683] on span "1 x" at bounding box center [172, 681] width 13 height 16
click at [166, 680] on span "1 x" at bounding box center [172, 681] width 13 height 16
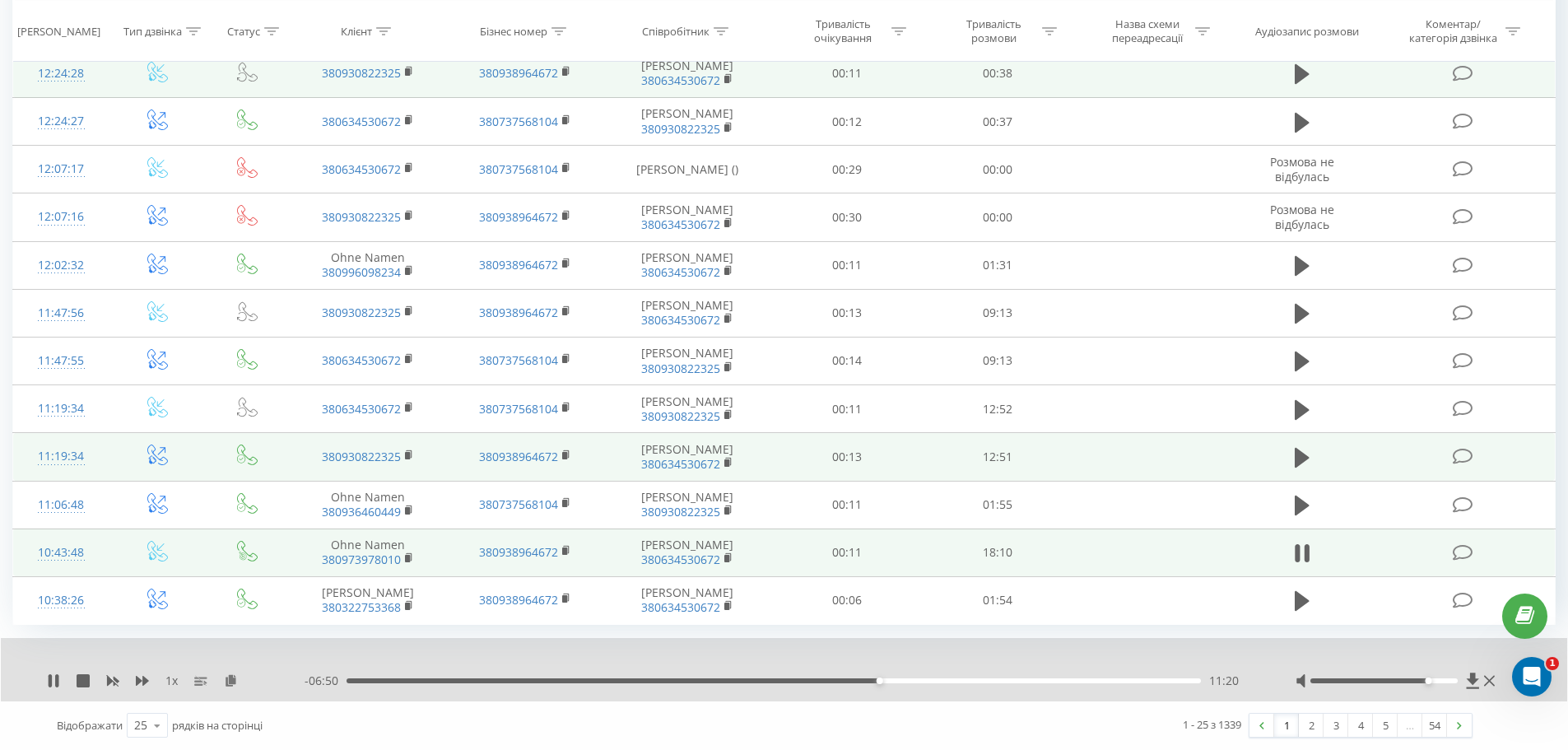
click at [170, 681] on span "1 x" at bounding box center [172, 681] width 13 height 16
click at [171, 680] on span "1 x" at bounding box center [172, 681] width 13 height 16
click at [167, 680] on span "1 x" at bounding box center [172, 681] width 13 height 16
click at [173, 680] on span "1 x" at bounding box center [172, 681] width 13 height 16
click at [165, 682] on div "1 x" at bounding box center [175, 681] width 258 height 16
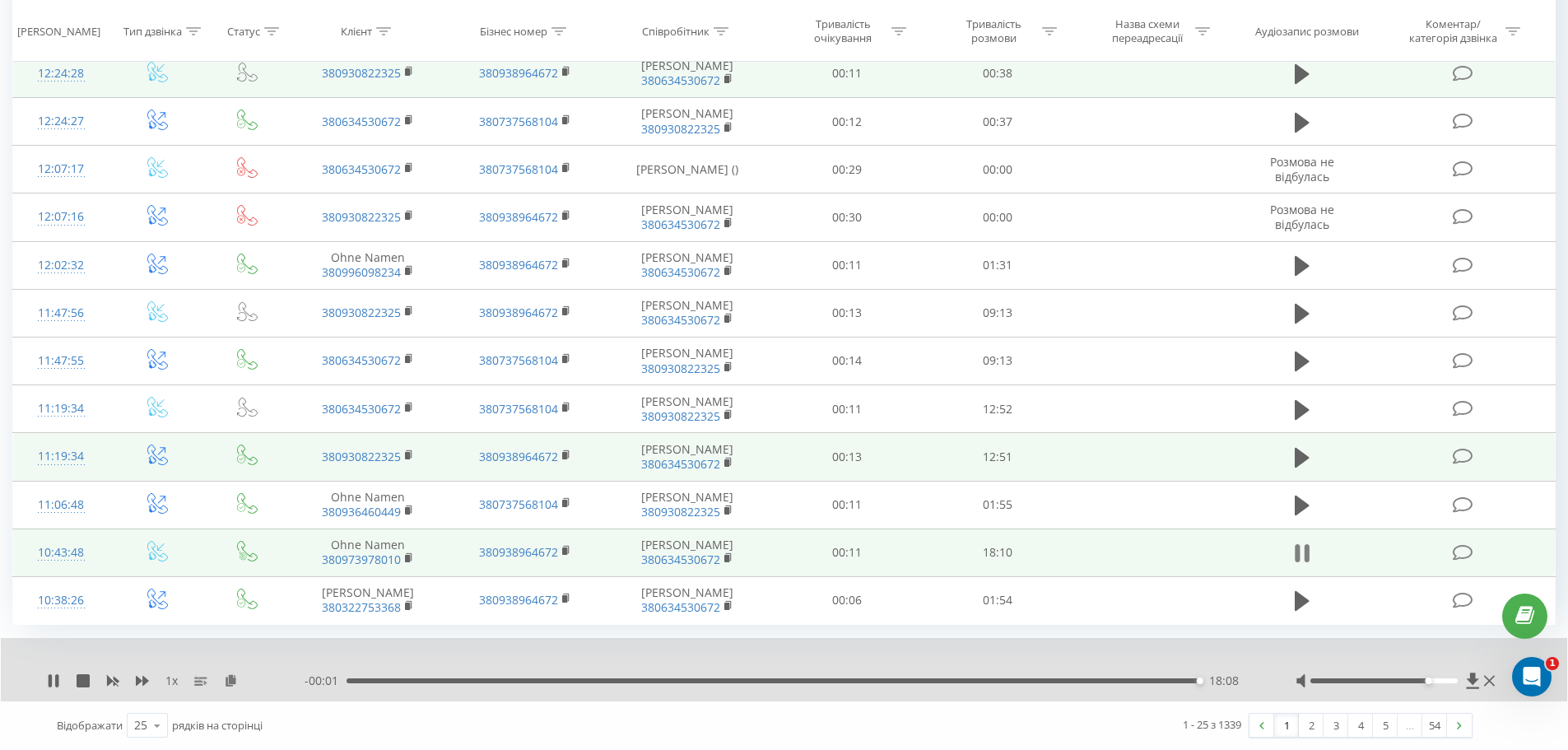
click at [1302, 545] on icon at bounding box center [1302, 553] width 14 height 23
click at [161, 725] on icon at bounding box center [156, 726] width 24 height 32
click at [152, 678] on div "50" at bounding box center [147, 678] width 40 height 24
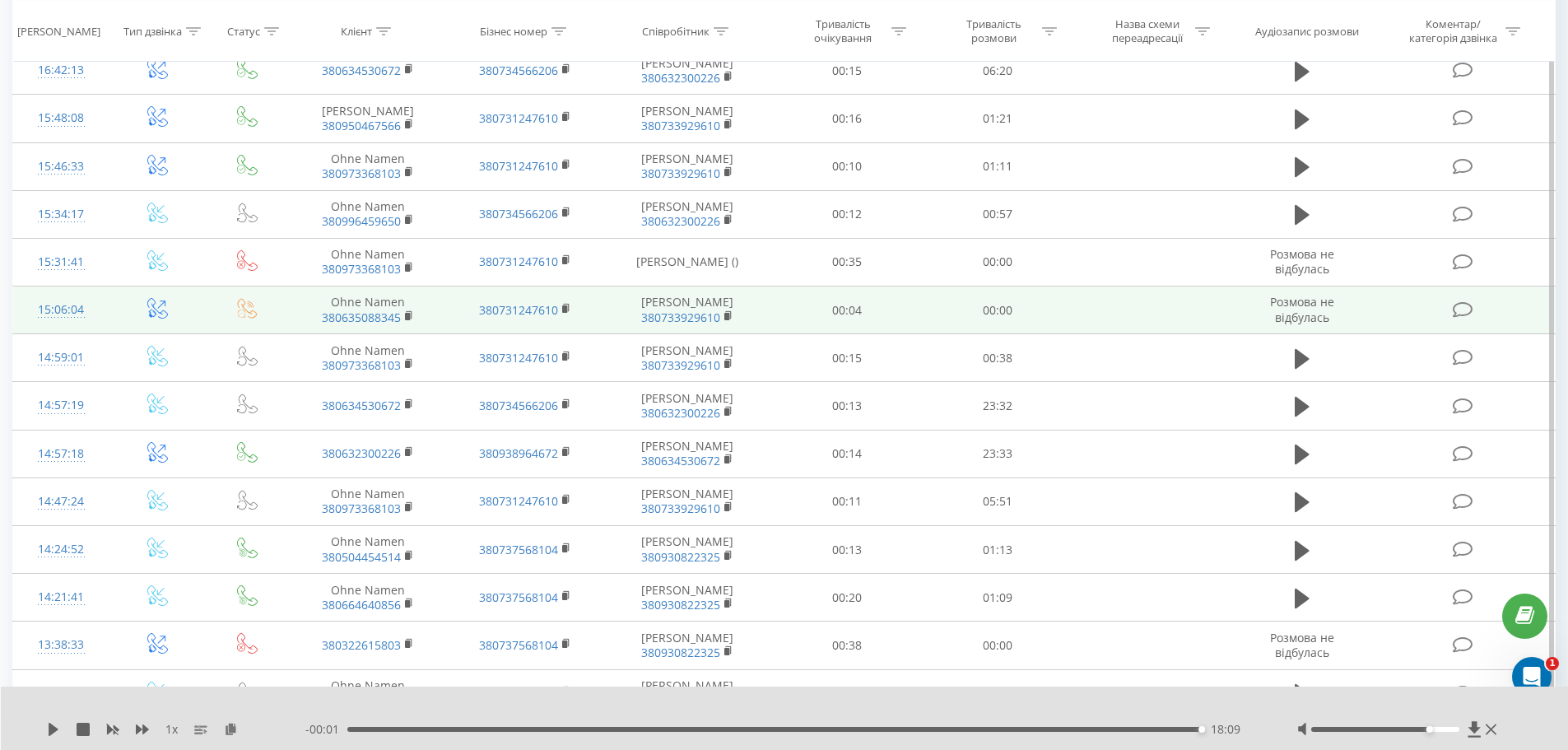
scroll to position [1915, 0]
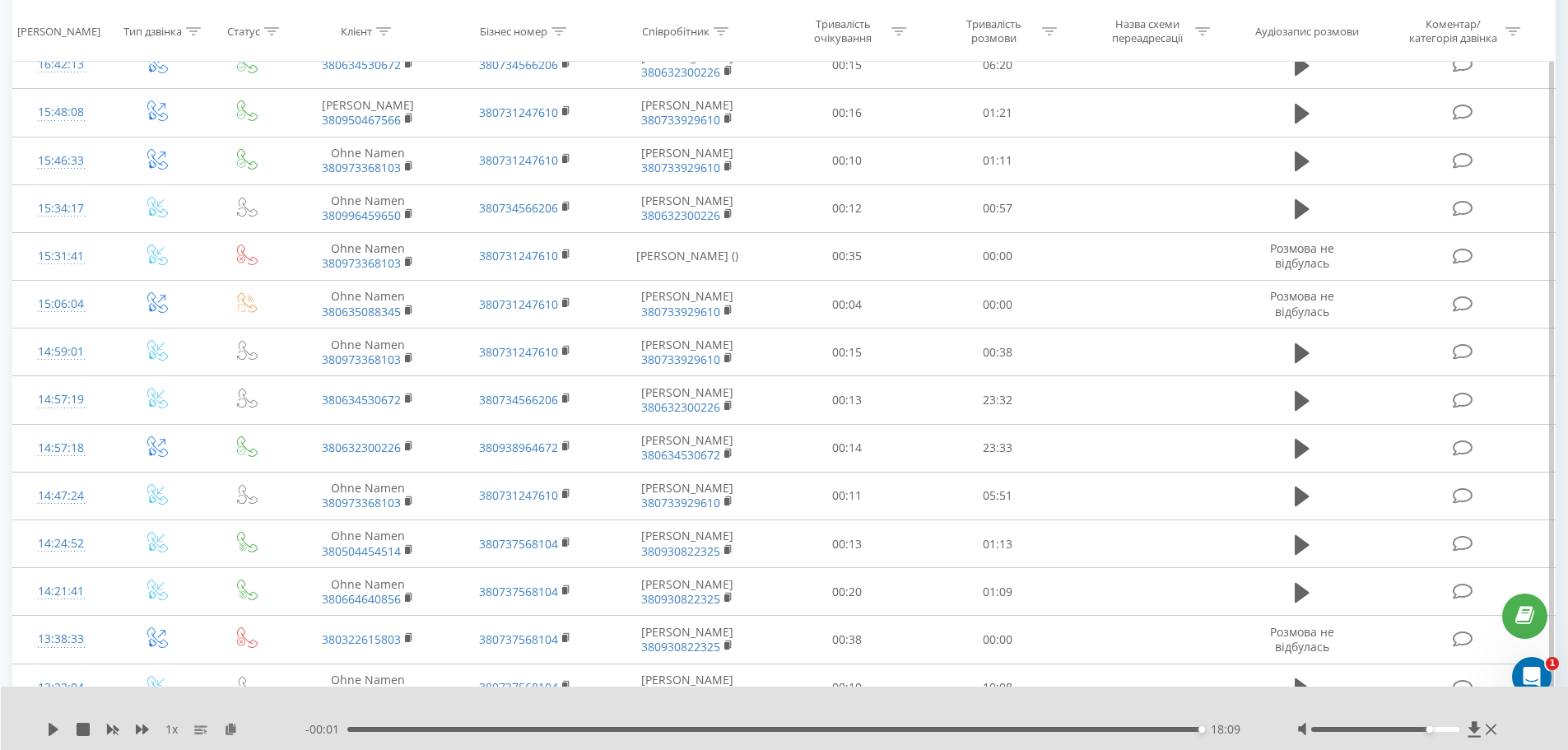
click at [1300, 27] on icon at bounding box center [1302, 17] width 14 height 20
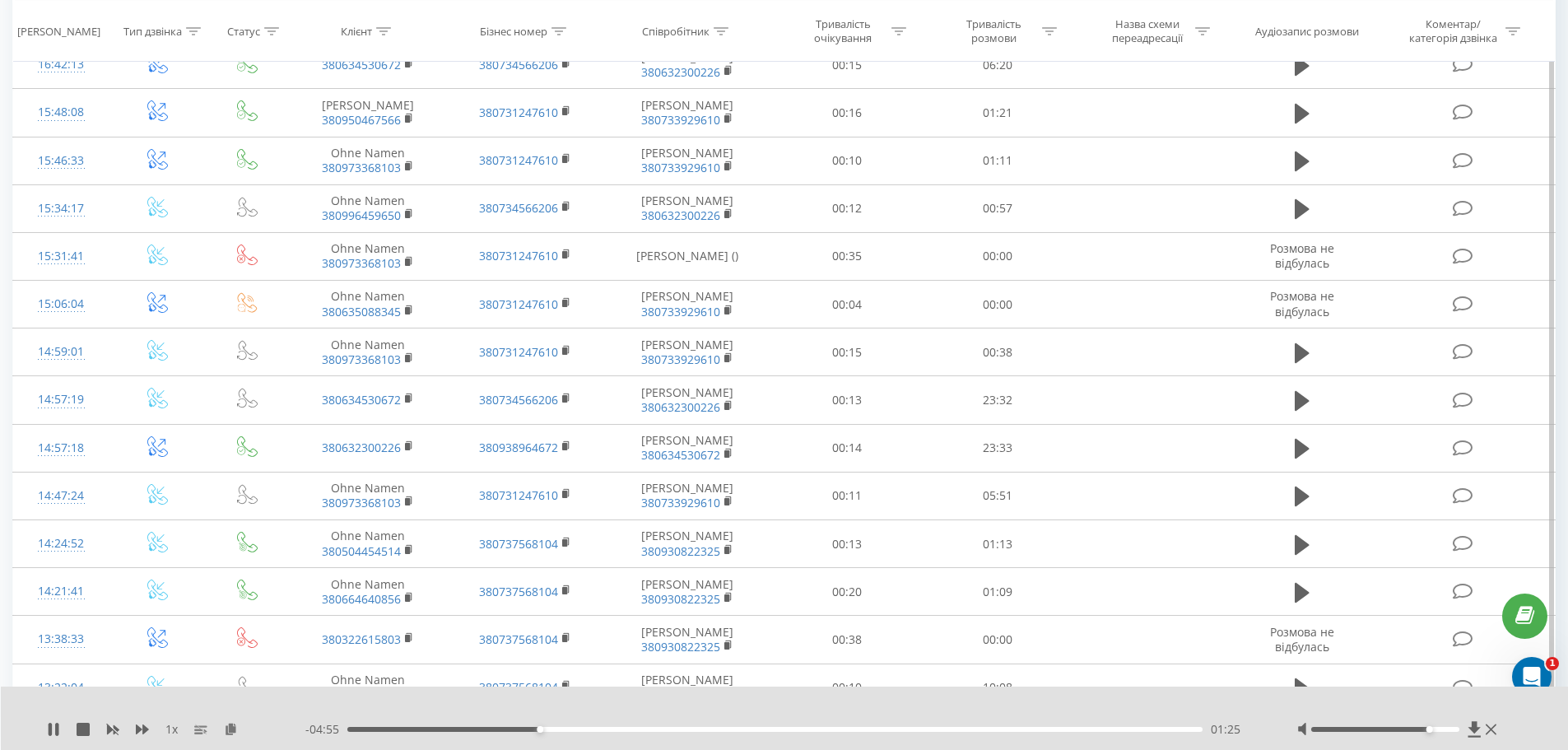
click at [1303, 29] on icon at bounding box center [1302, 16] width 14 height 23
